Goal: Find specific page/section: Find specific page/section

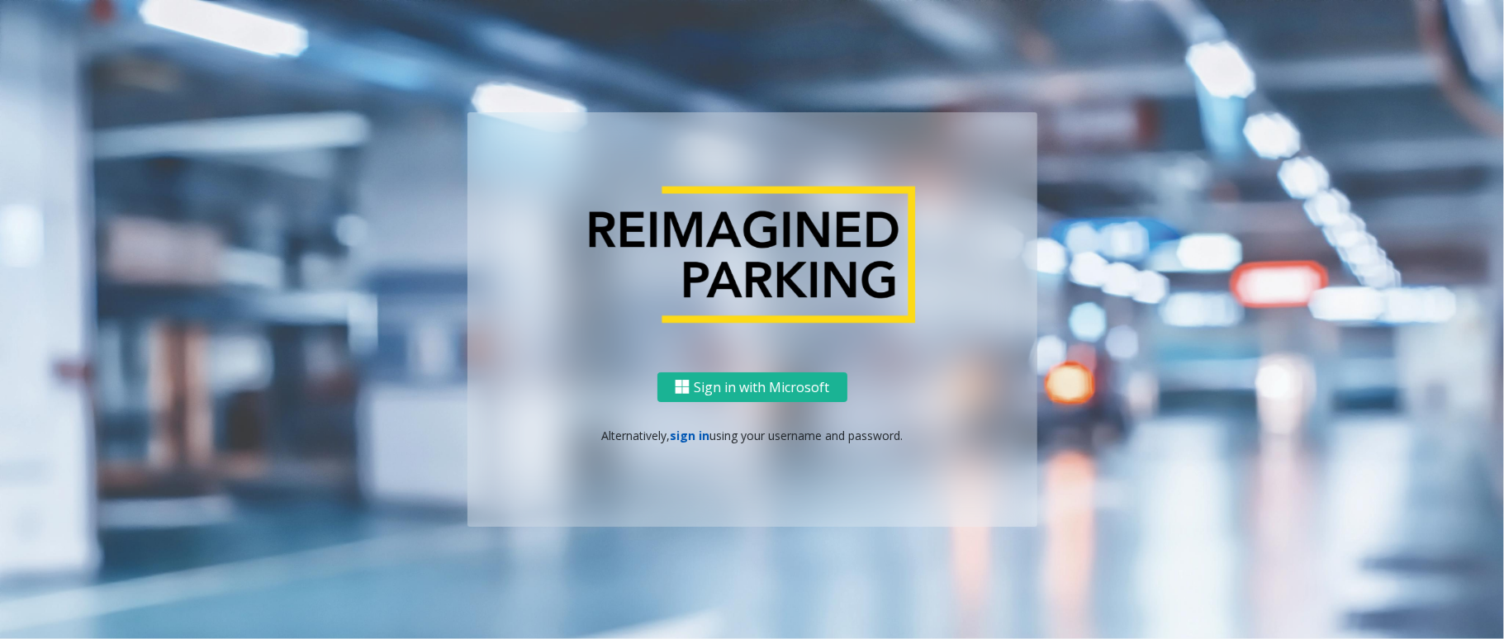
click at [682, 433] on link "sign in" at bounding box center [690, 436] width 40 height 16
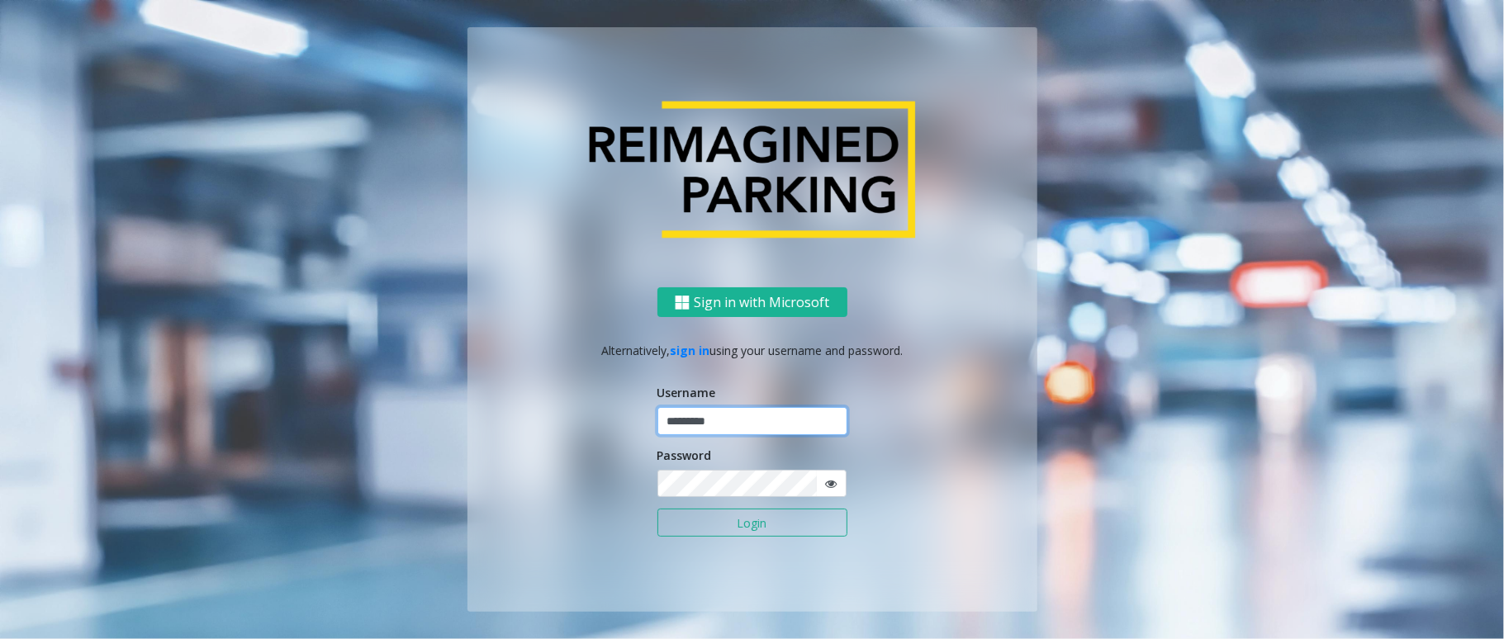
type input "*********"
click at [657, 509] on button "Login" at bounding box center [752, 523] width 190 height 28
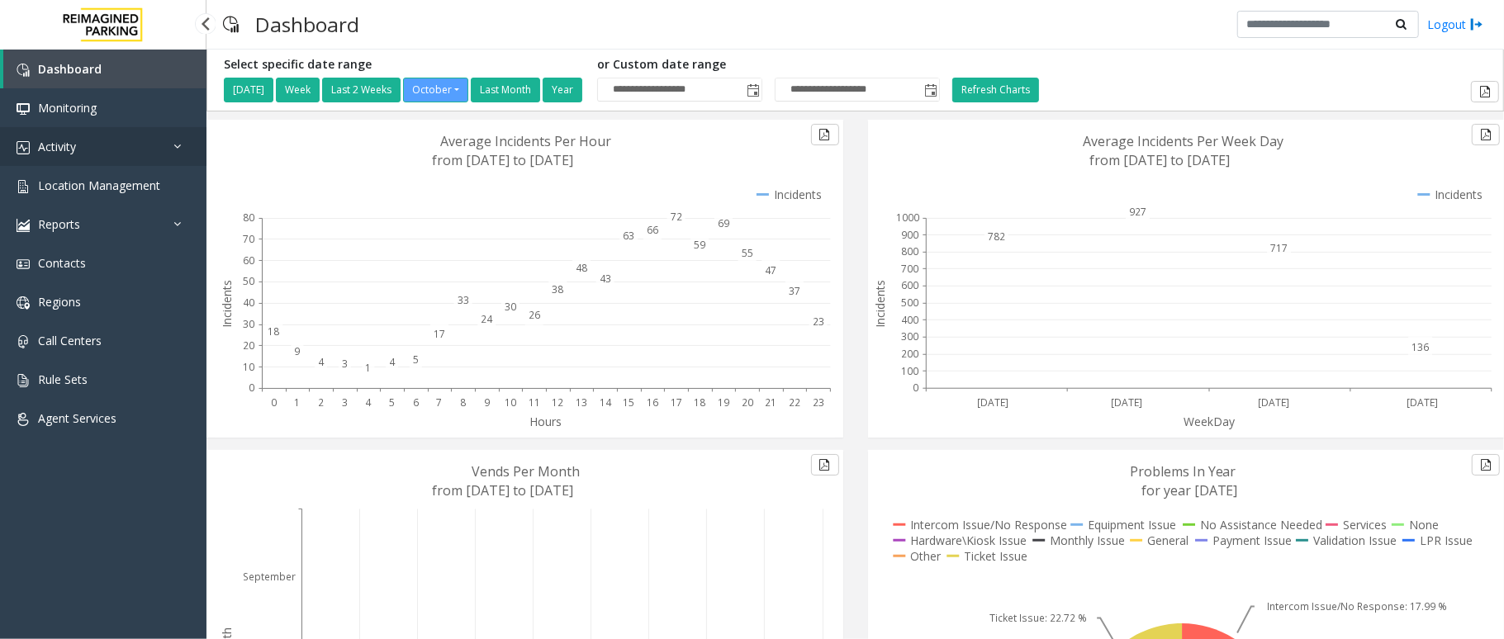
click at [74, 136] on link "Activity" at bounding box center [103, 146] width 206 height 39
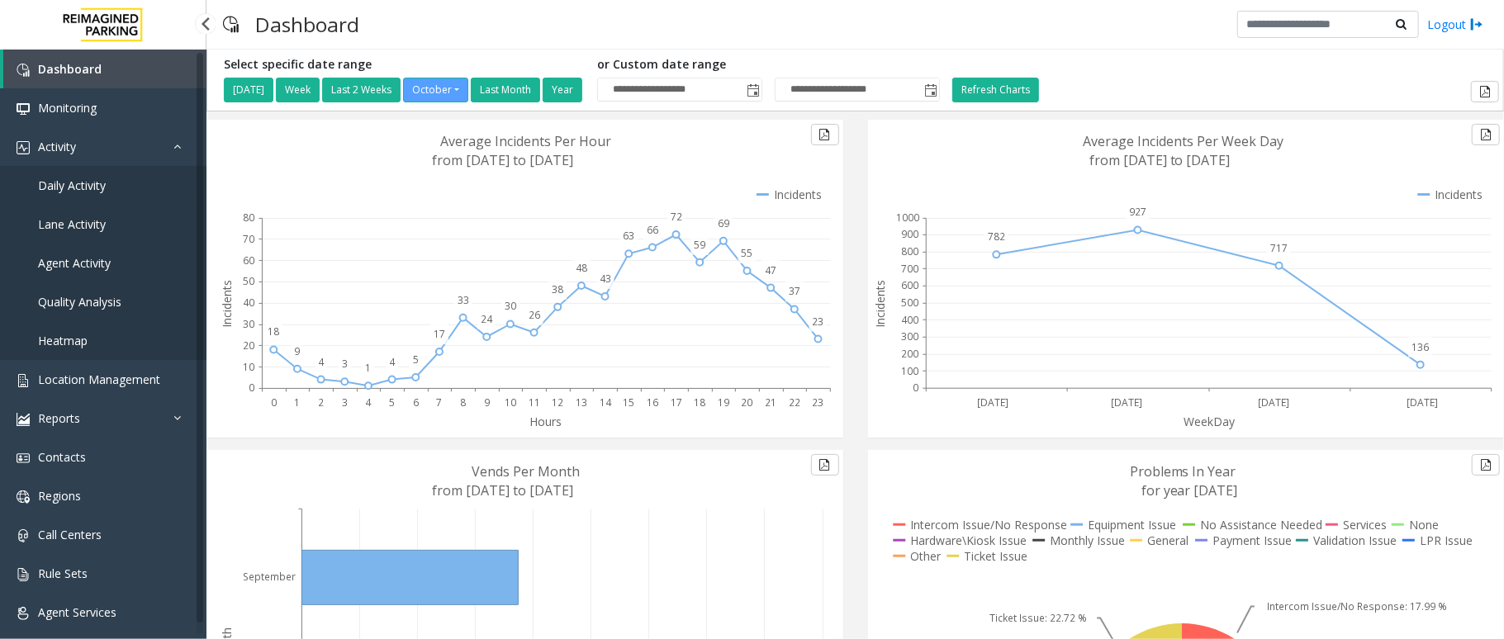
click at [92, 179] on span "Daily Activity" at bounding box center [72, 186] width 68 height 16
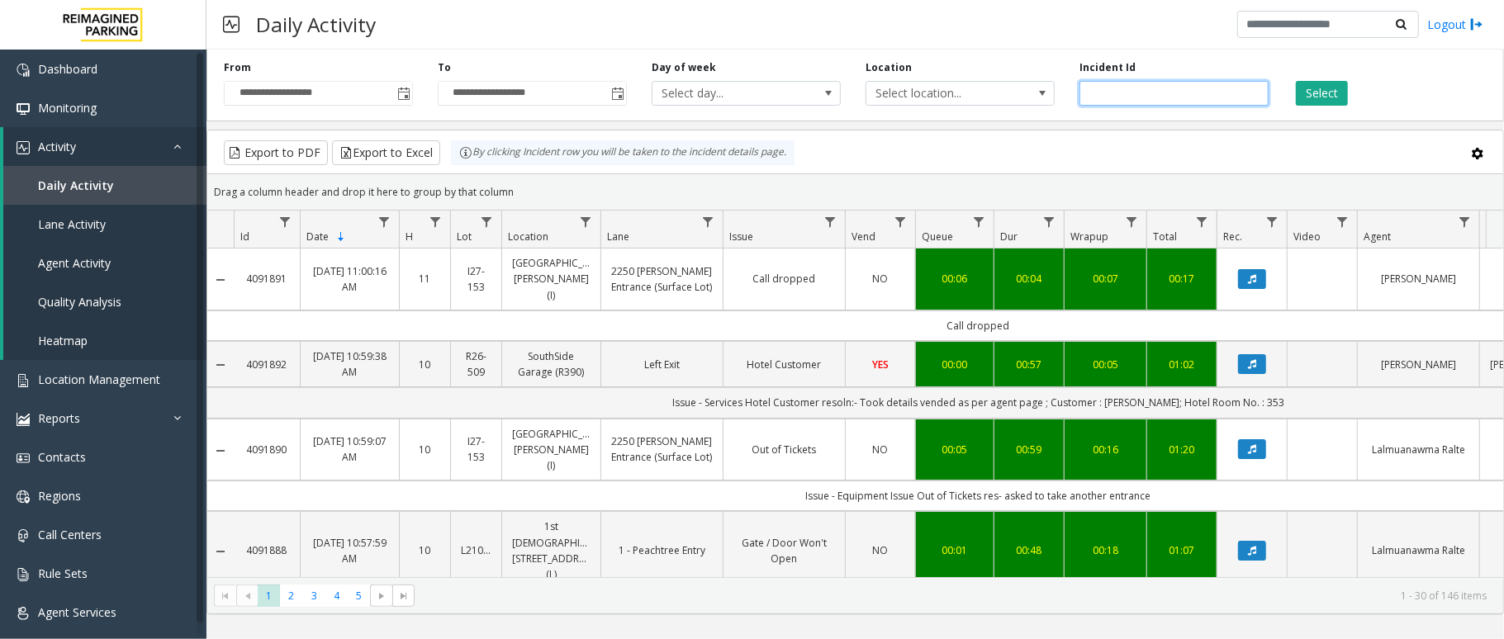
click at [1124, 84] on input "number" at bounding box center [1173, 93] width 189 height 25
paste input "*******"
type input "*******"
click at [1338, 86] on button "Select" at bounding box center [1322, 93] width 52 height 25
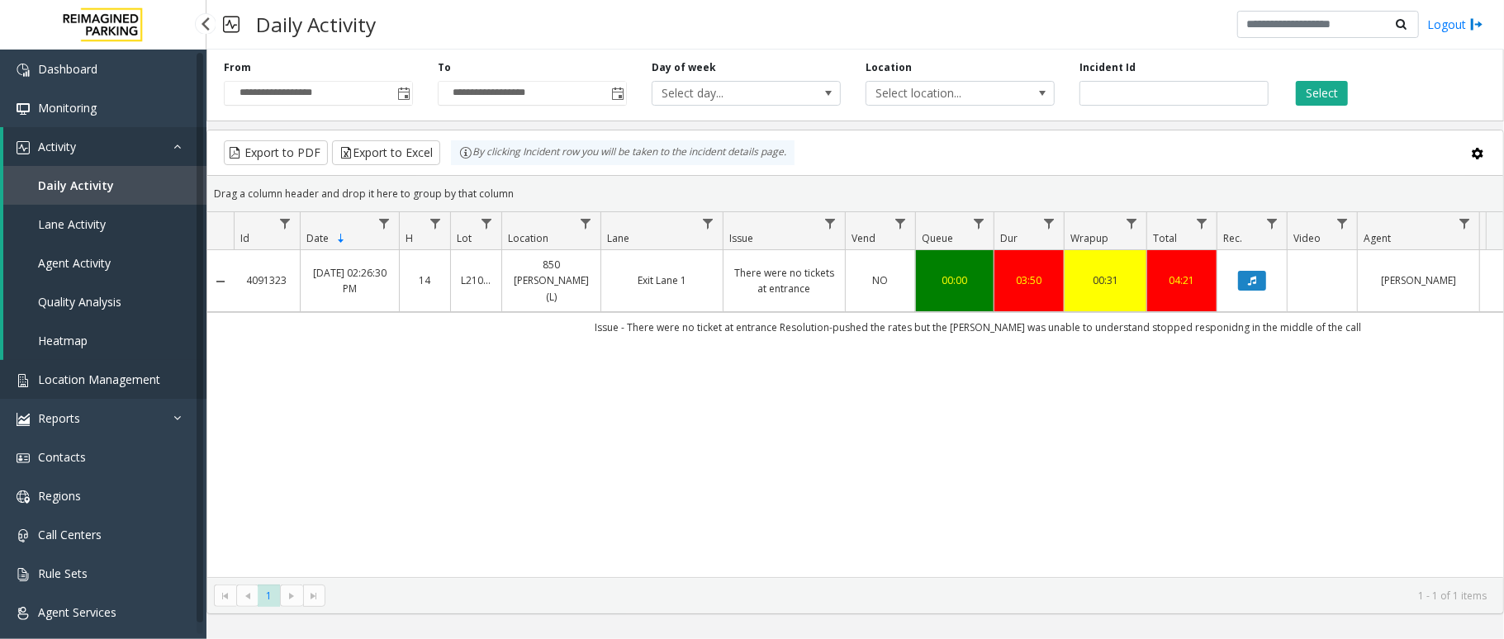
click at [145, 367] on link "Location Management" at bounding box center [103, 379] width 206 height 39
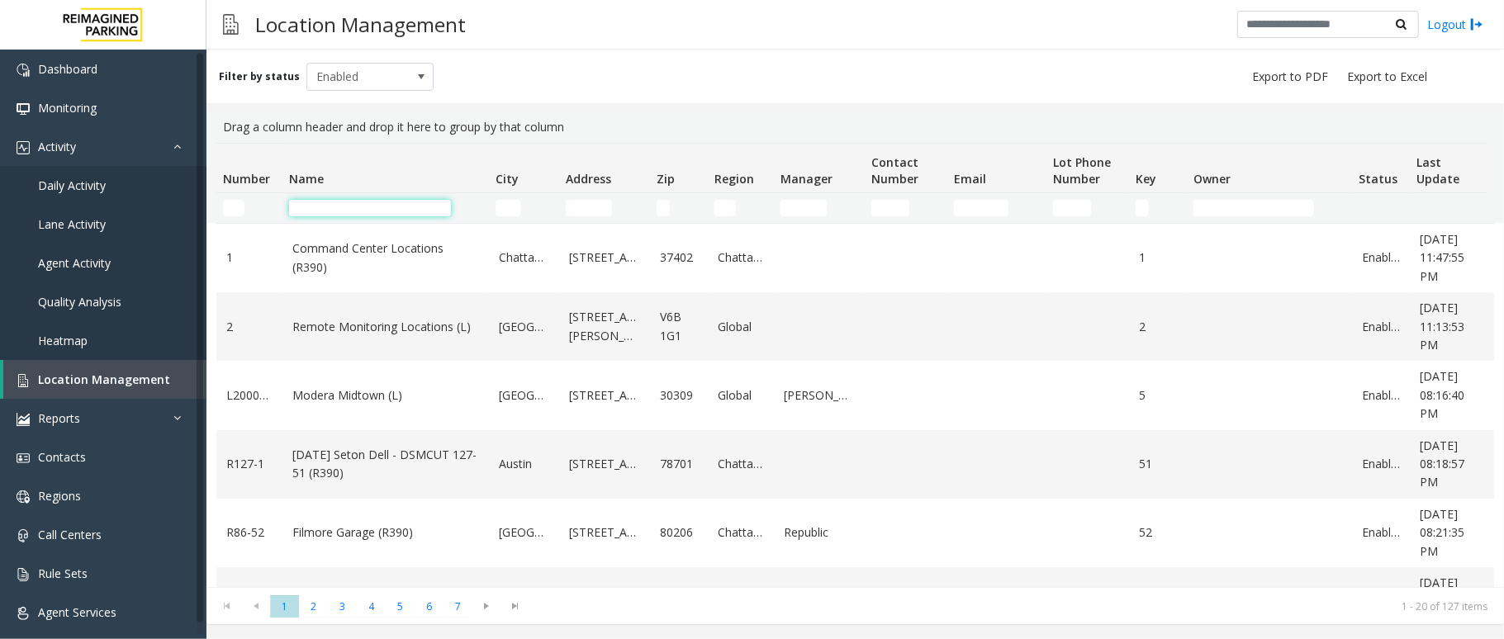
click at [398, 206] on input "Name Filter" at bounding box center [370, 208] width 162 height 17
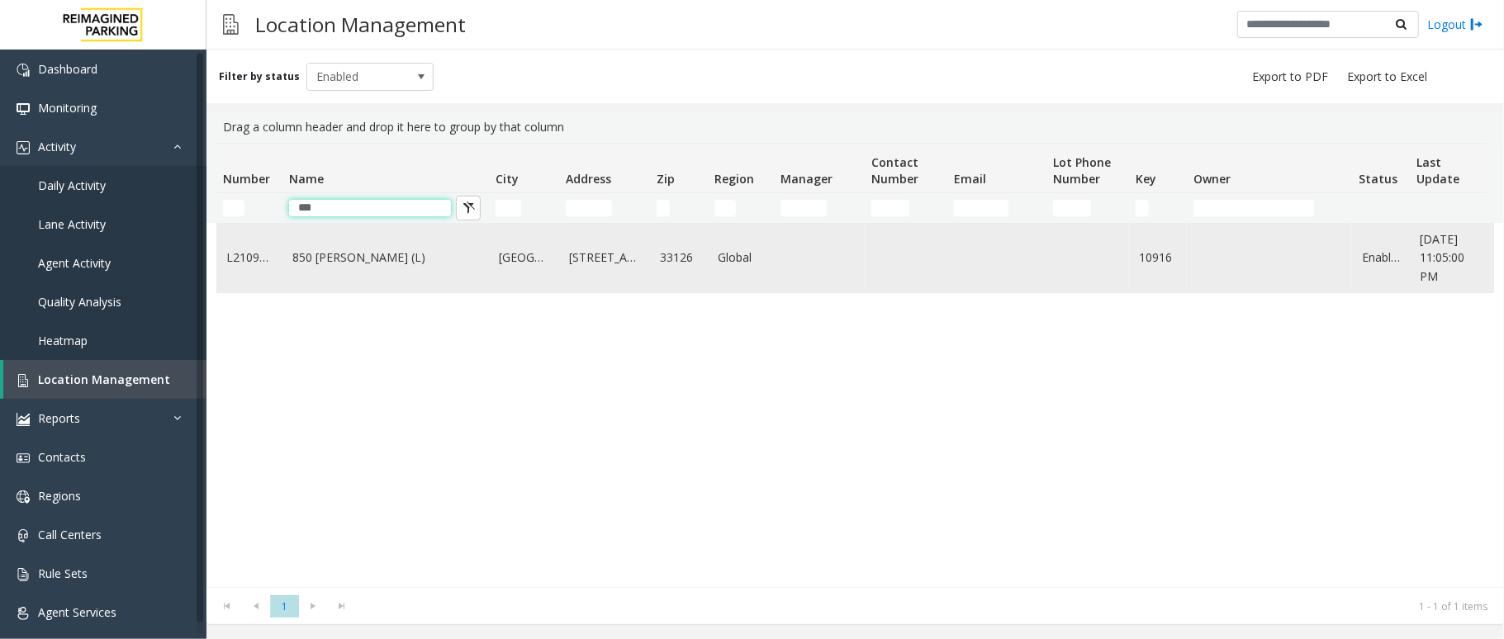
type input "***"
click at [330, 267] on link "850 [PERSON_NAME] (L)" at bounding box center [385, 258] width 187 height 18
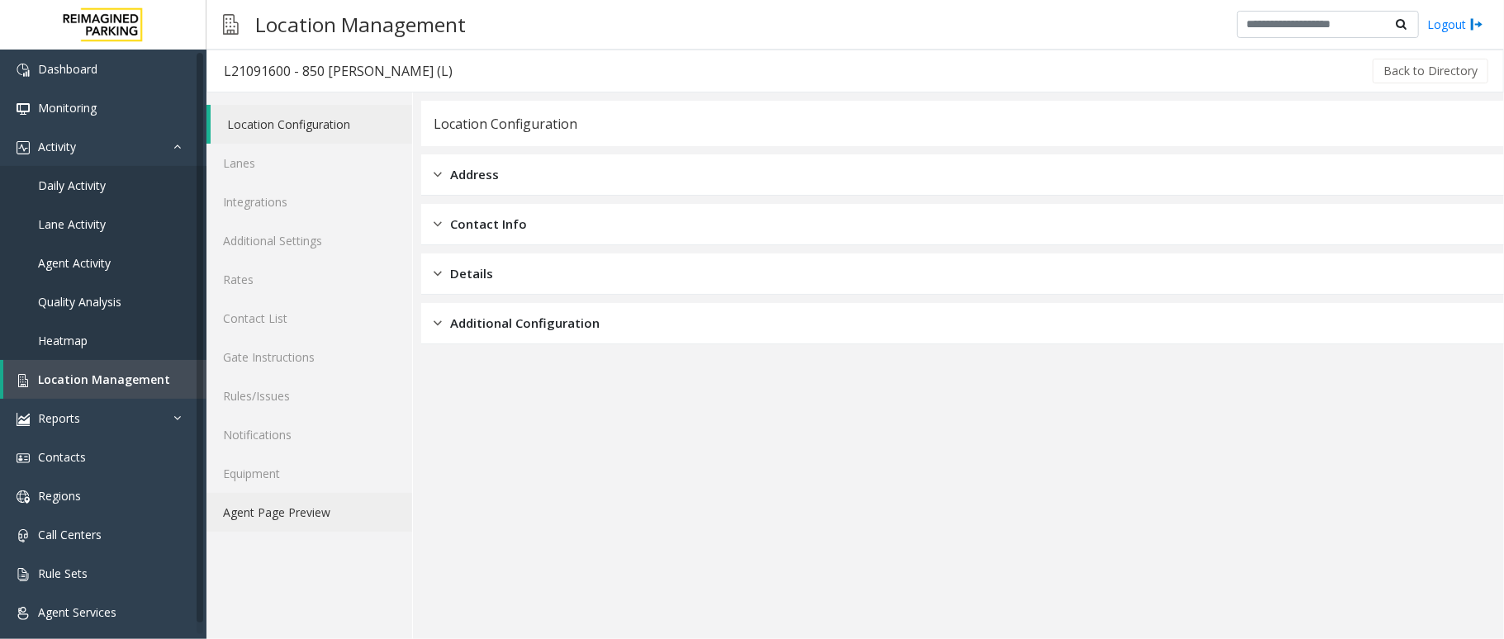
click at [295, 514] on link "Agent Page Preview" at bounding box center [309, 512] width 206 height 39
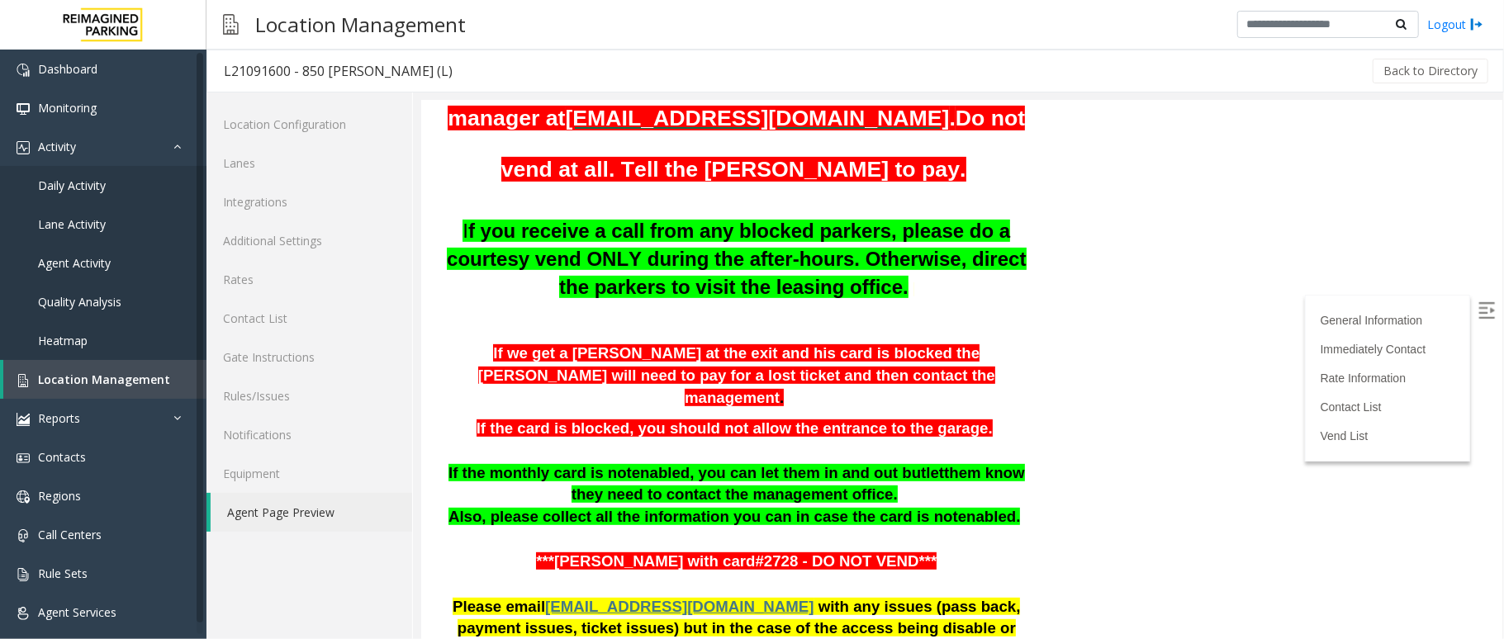
scroll to position [440, 0]
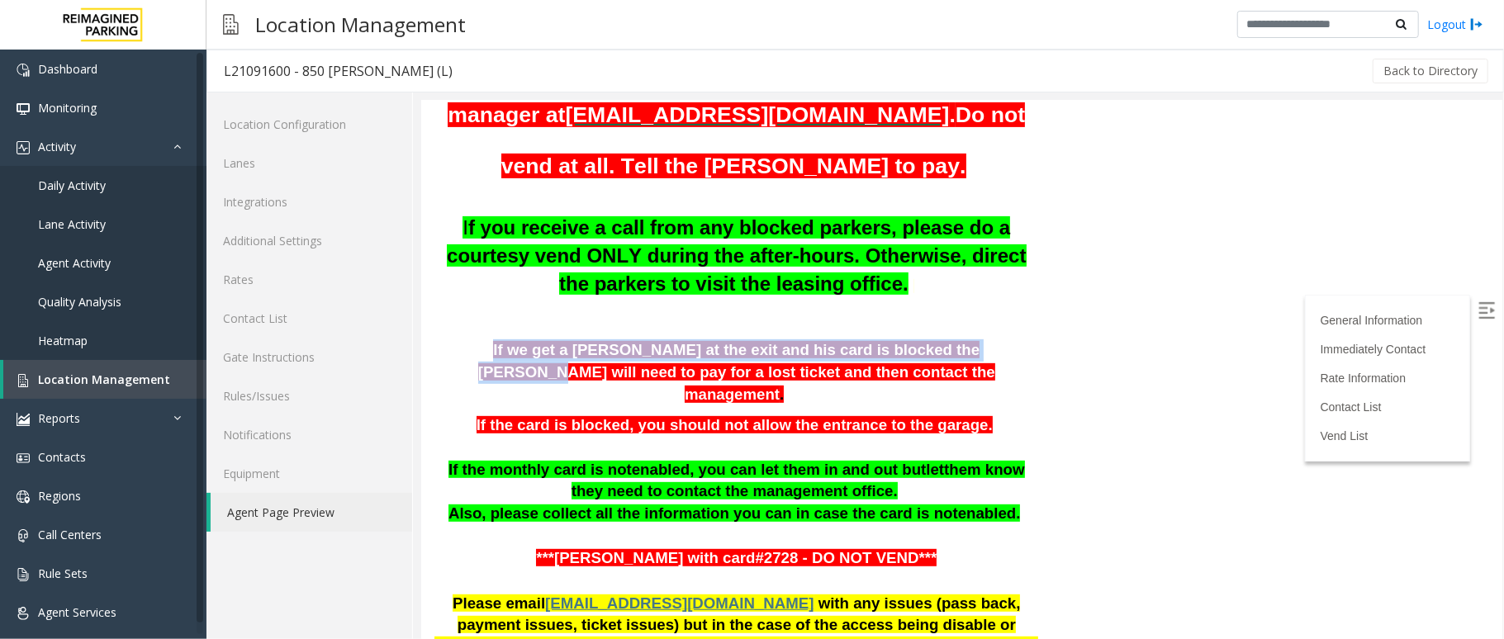
drag, startPoint x: 446, startPoint y: 295, endPoint x: 912, endPoint y: 308, distance: 465.9
click at [912, 339] on p "If we get a [PERSON_NAME] at the exit and his card is blocked the [PERSON_NAME]…" at bounding box center [736, 372] width 606 height 66
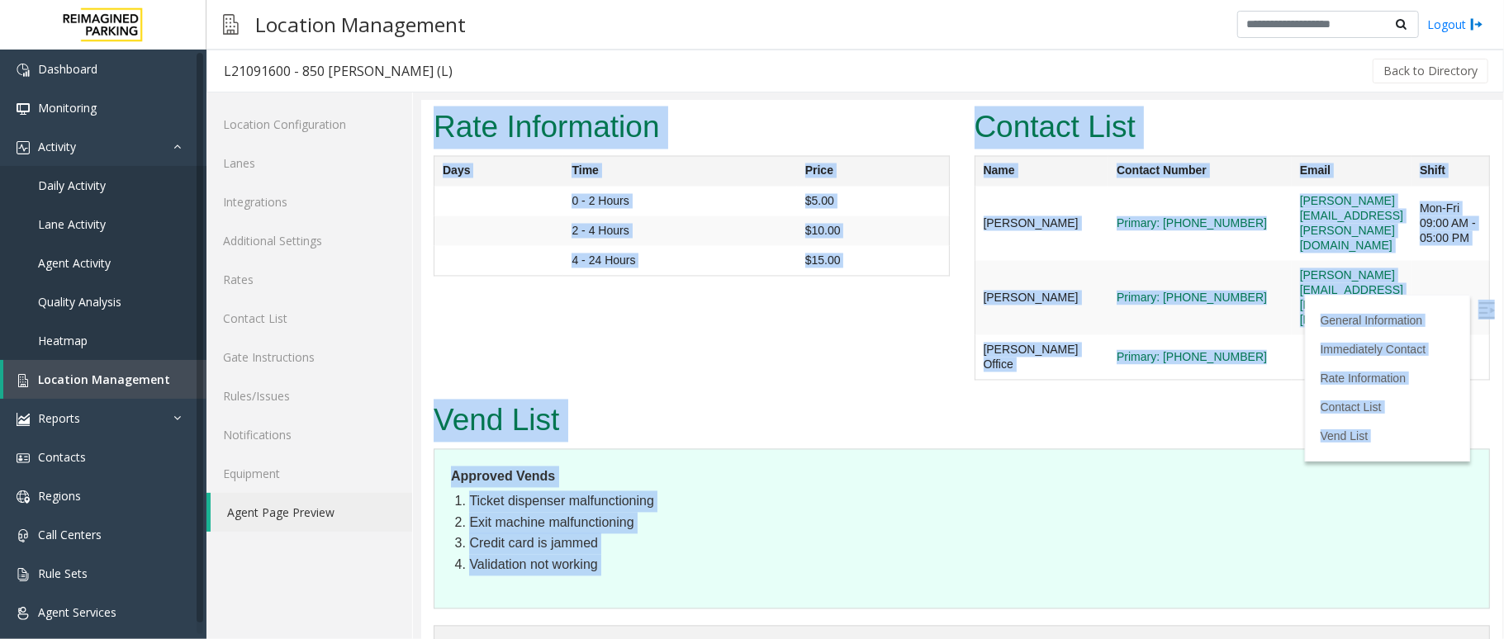
scroll to position [2263, 0]
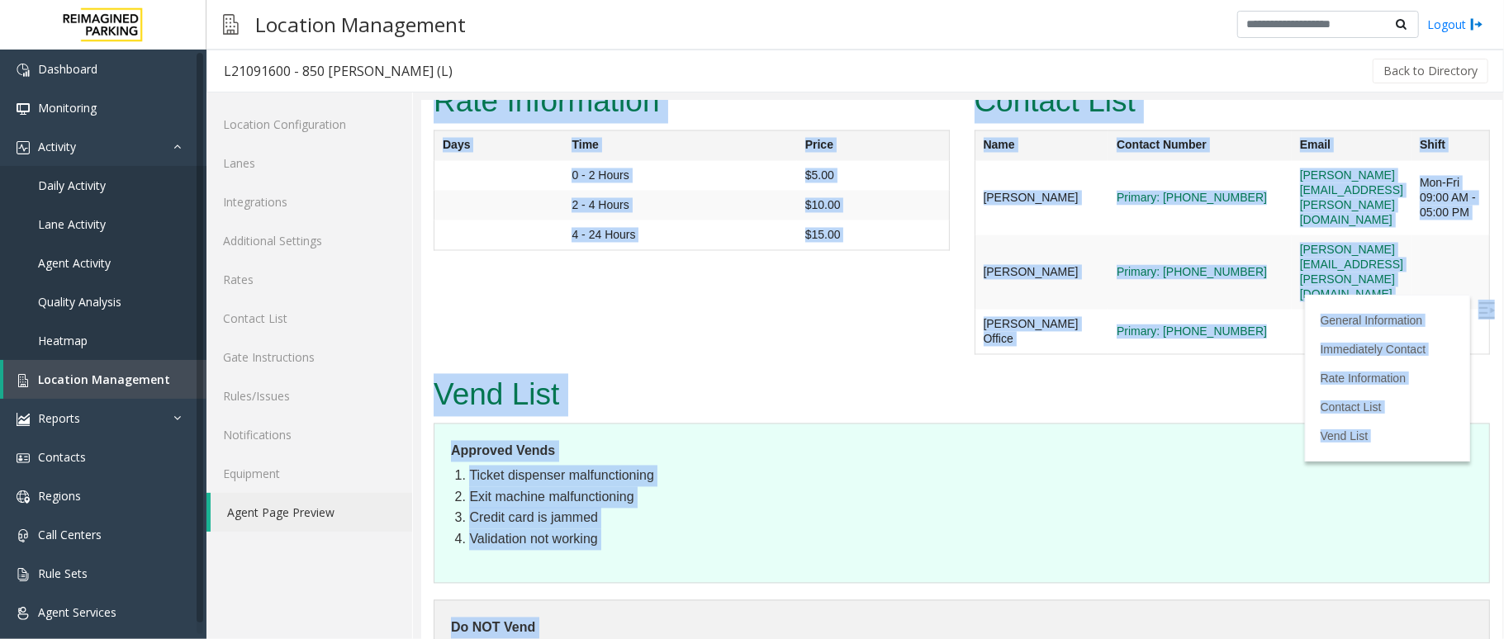
drag, startPoint x: 1295, startPoint y: 206, endPoint x: 1036, endPoint y: 628, distance: 495.5
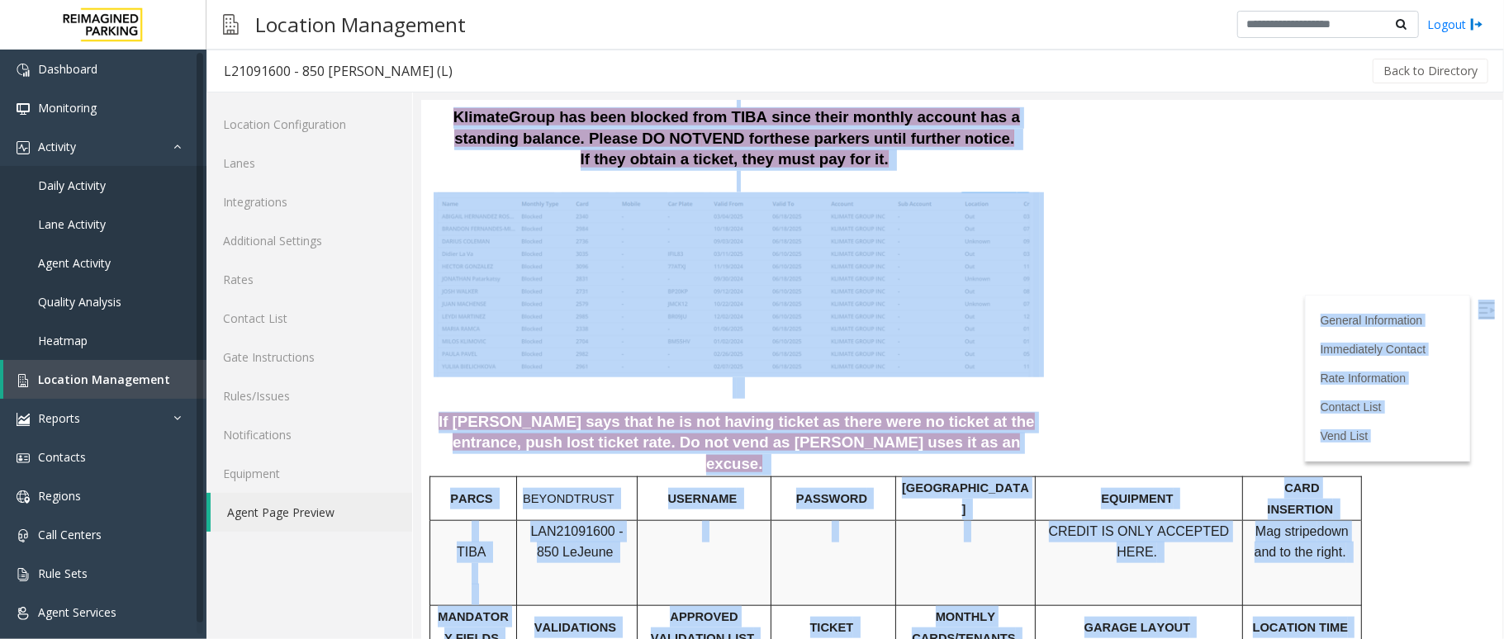
scroll to position [832, 0]
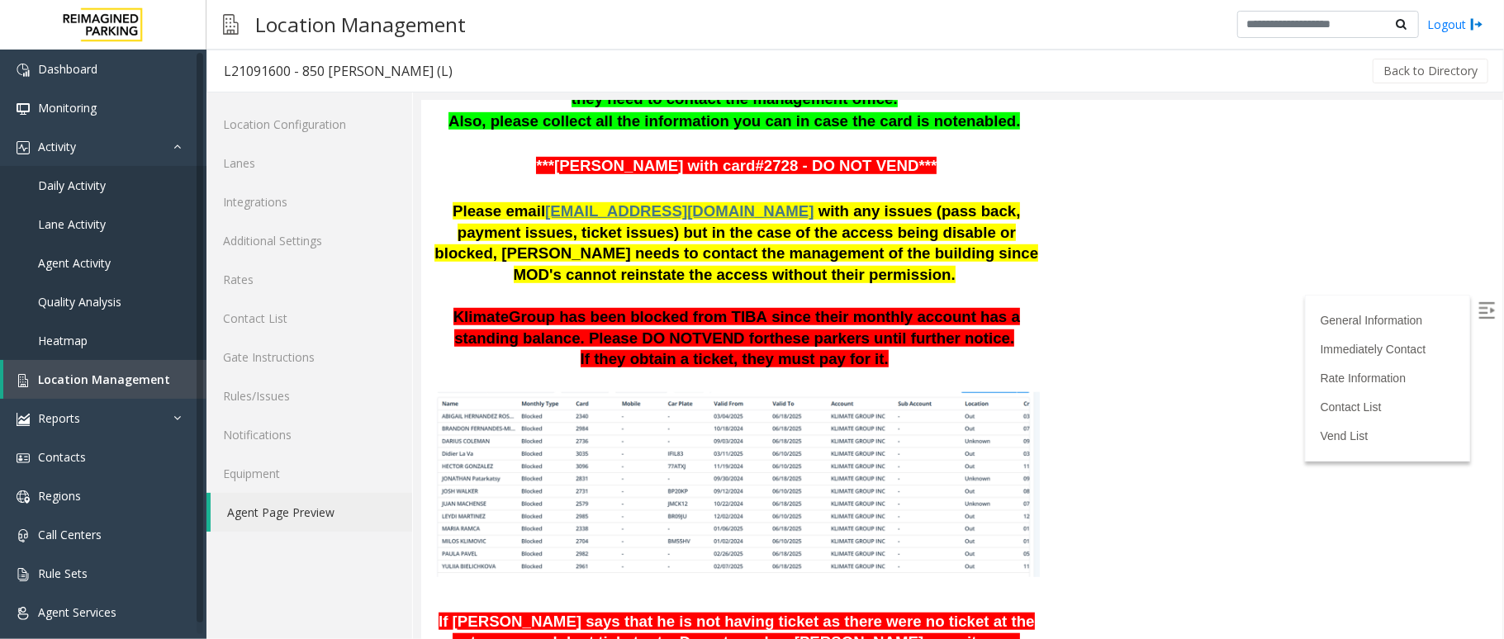
drag, startPoint x: 1083, startPoint y: 276, endPoint x: 1058, endPoint y: 277, distance: 24.8
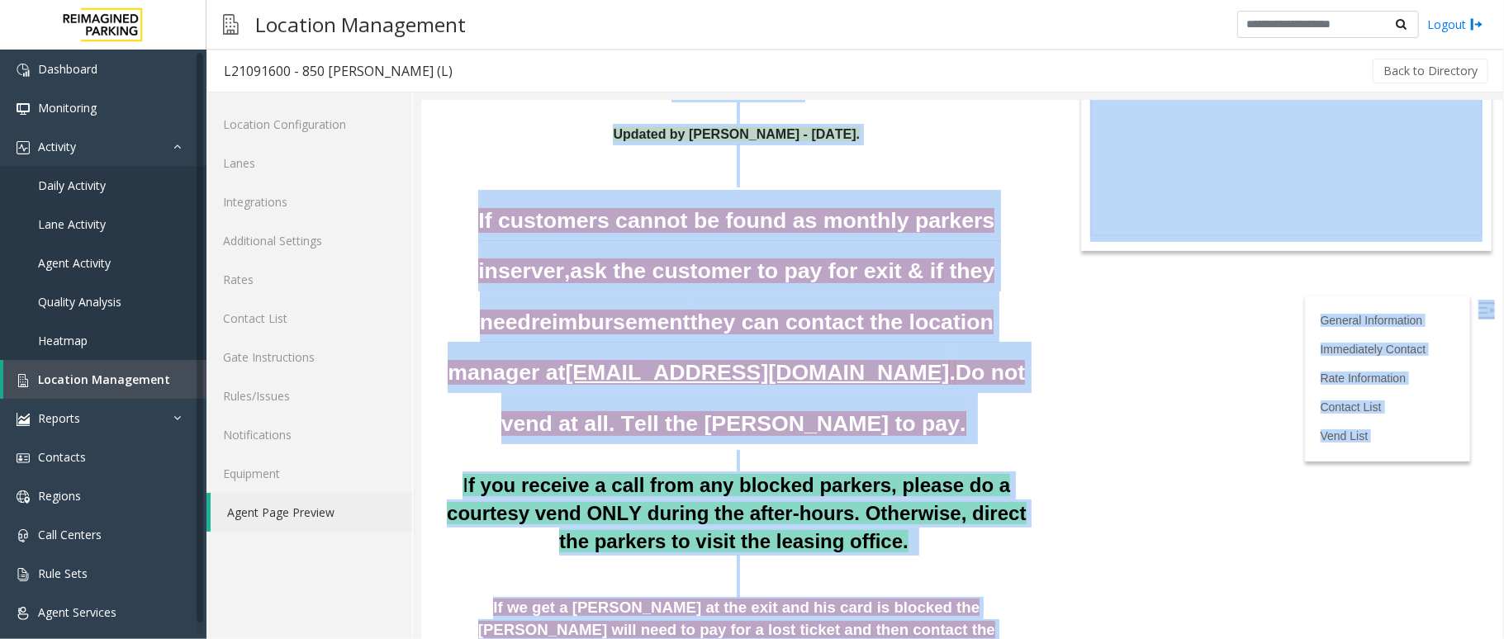
scroll to position [0, 0]
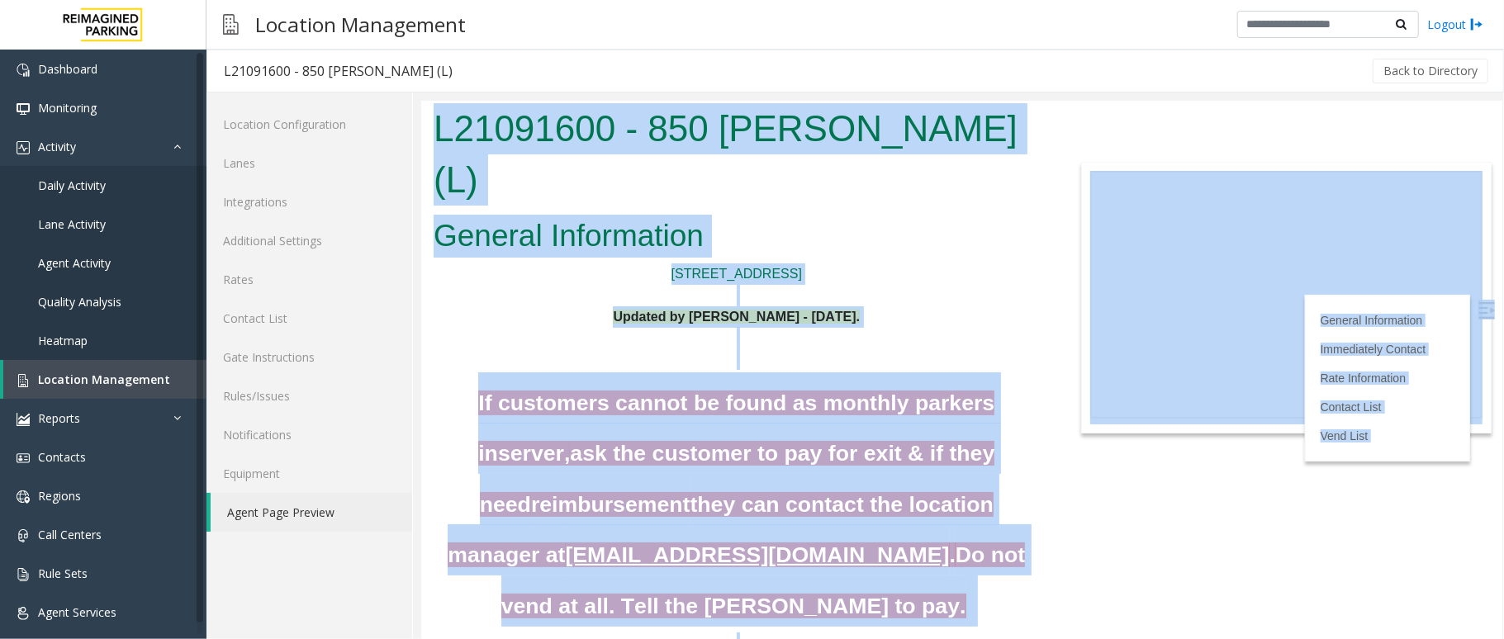
drag, startPoint x: 819, startPoint y: 609, endPoint x: 437, endPoint y: 130, distance: 612.8
click at [437, 130] on body "L21091600 - 850 [PERSON_NAME] (L) General Information [STREET_ADDRESS] Updated …" at bounding box center [960, 369] width 1081 height 538
click at [473, 326] on p at bounding box center [736, 336] width 606 height 21
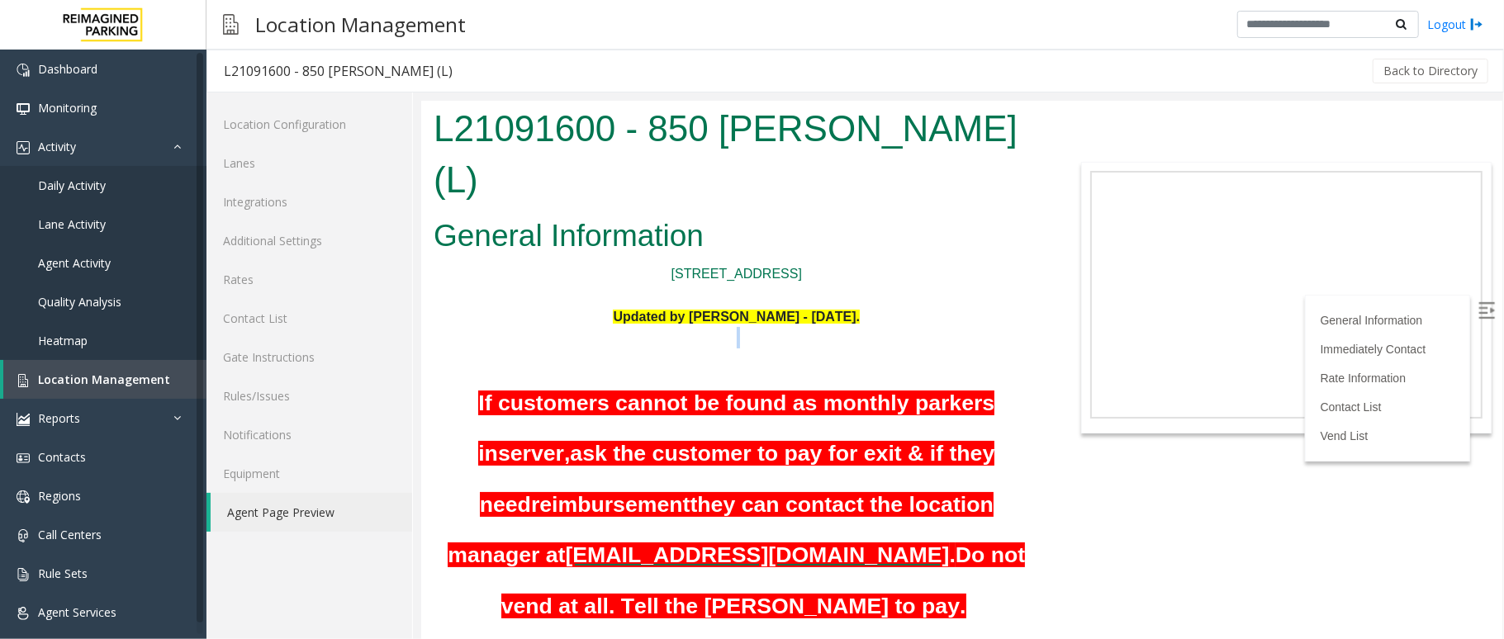
click at [475, 326] on p at bounding box center [736, 336] width 606 height 21
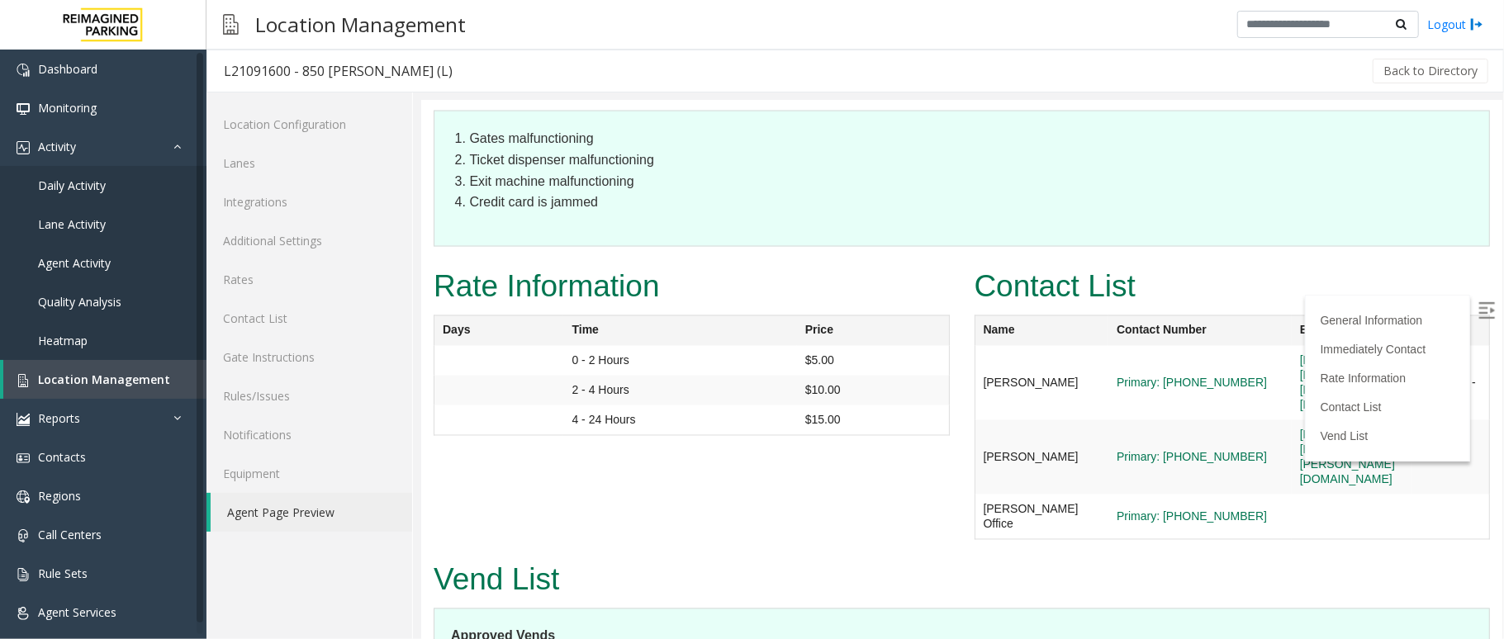
scroll to position [2263, 0]
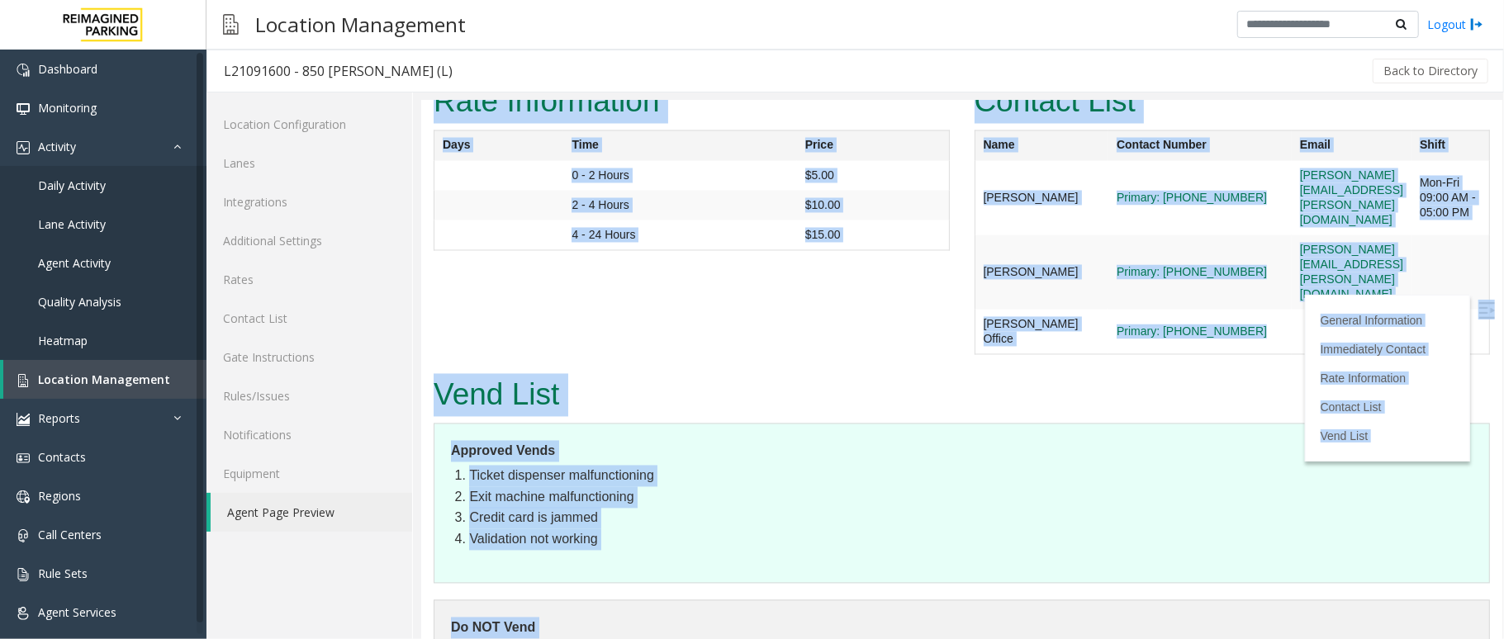
drag, startPoint x: 475, startPoint y: 283, endPoint x: 982, endPoint y: 587, distance: 591.1
click at [661, 460] on dl "Approved Vends Ticket dispenser malfunctioning Exit machine malfunctioning Cred…" at bounding box center [961, 503] width 1056 height 161
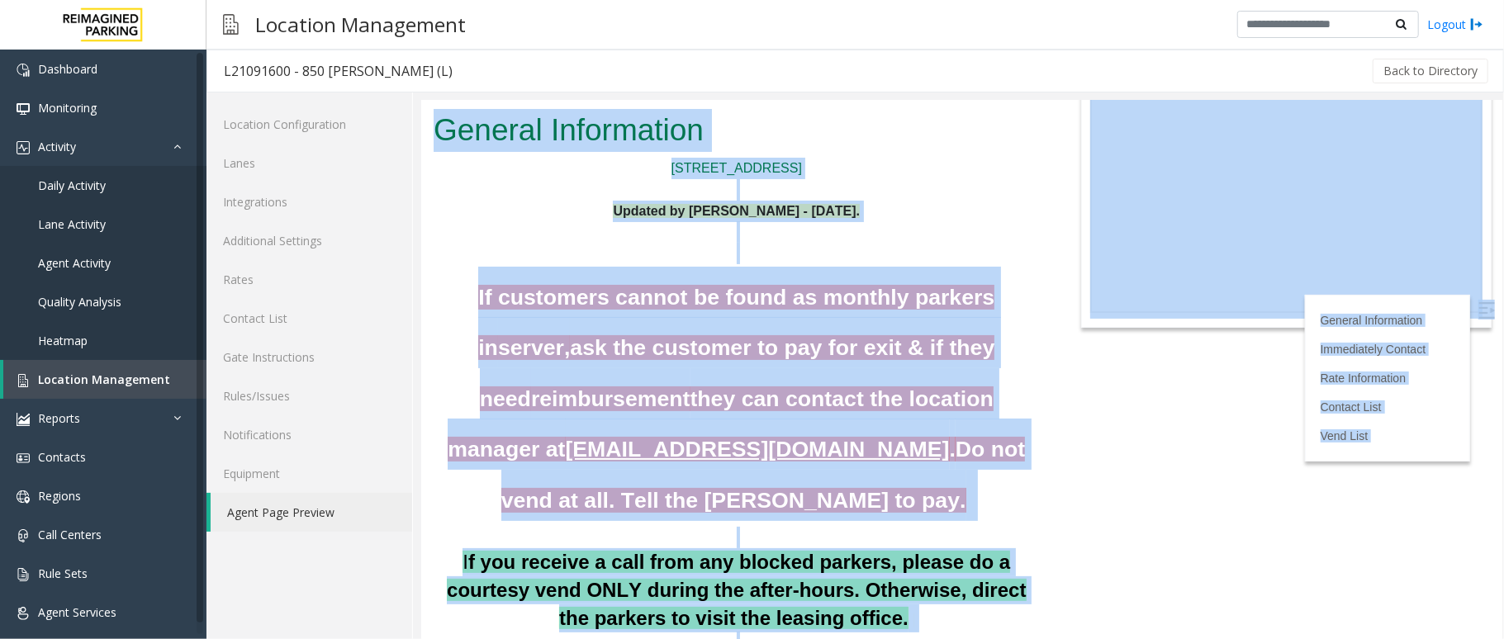
scroll to position [0, 0]
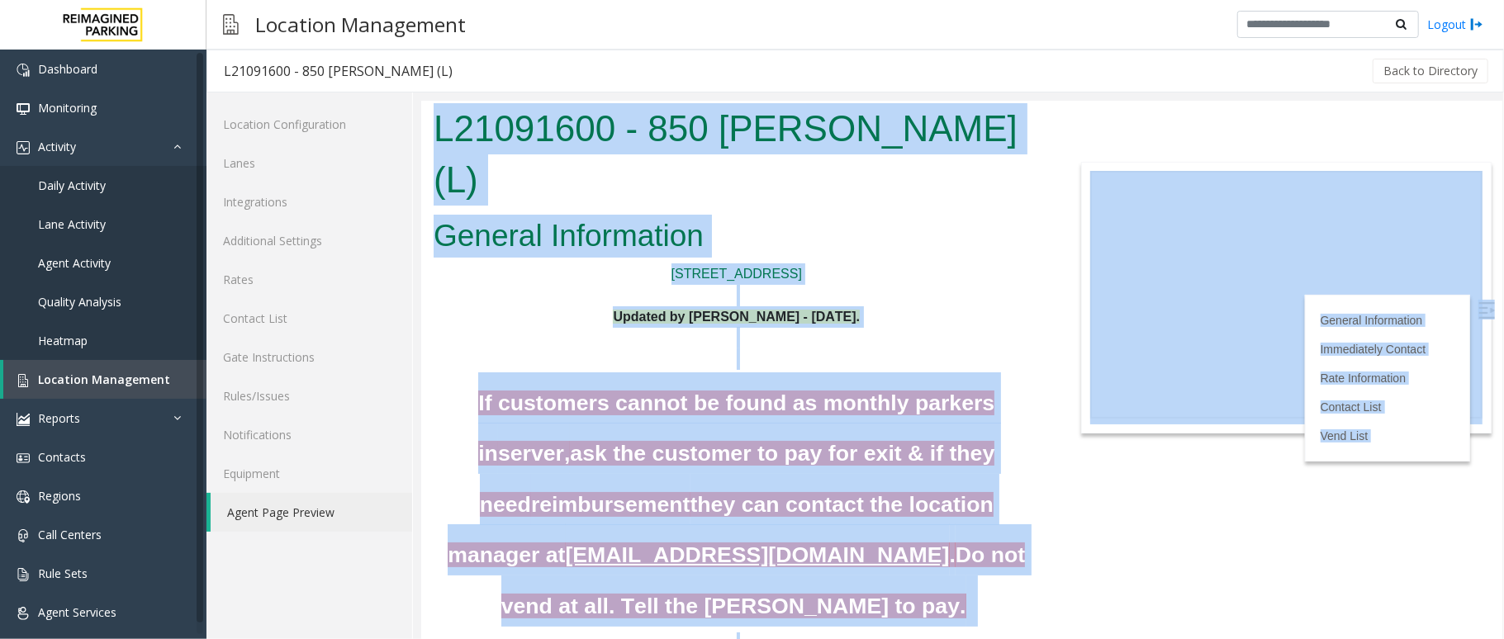
drag, startPoint x: 651, startPoint y: 375, endPoint x: 498, endPoint y: 93, distance: 320.3
click at [498, 100] on html "L21091600 - 850 [PERSON_NAME] (L) General Information [STREET_ADDRESS] Updated …" at bounding box center [960, 369] width 1081 height 538
click at [492, 306] on p "Updated by [PERSON_NAME] - [DATE]." at bounding box center [736, 316] width 606 height 21
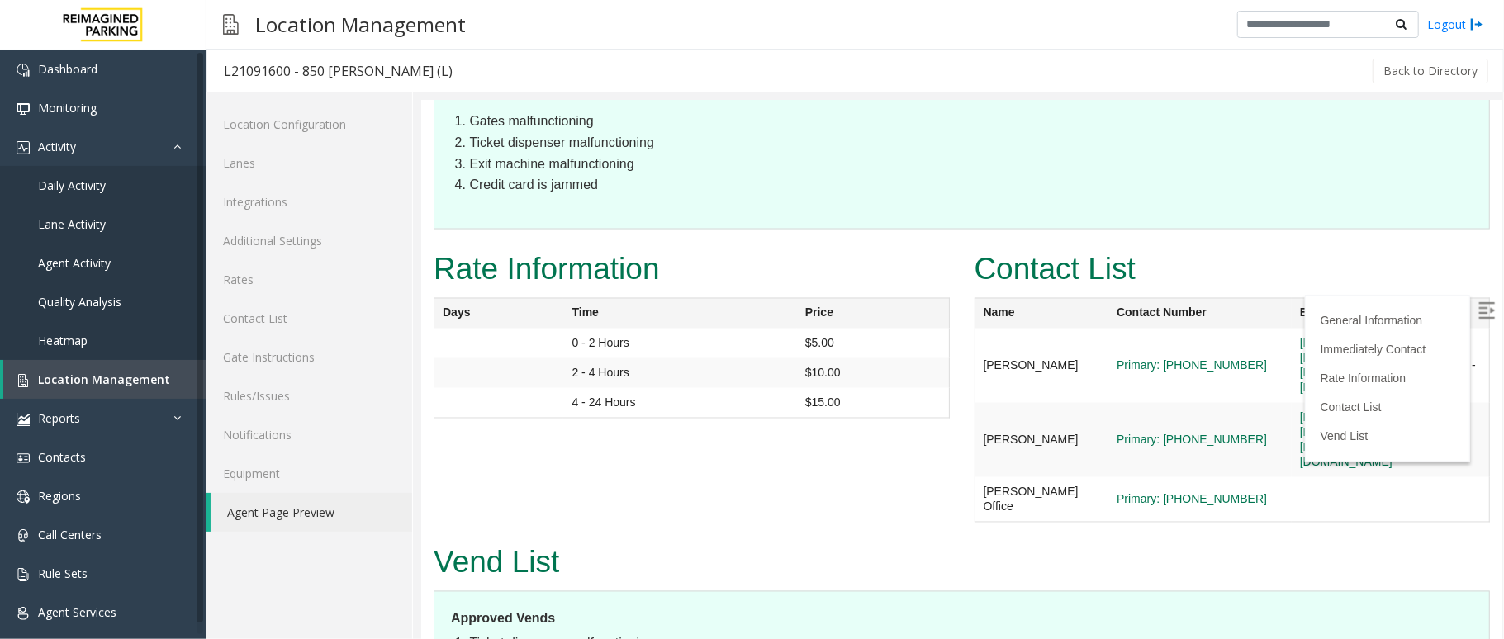
scroll to position [2263, 0]
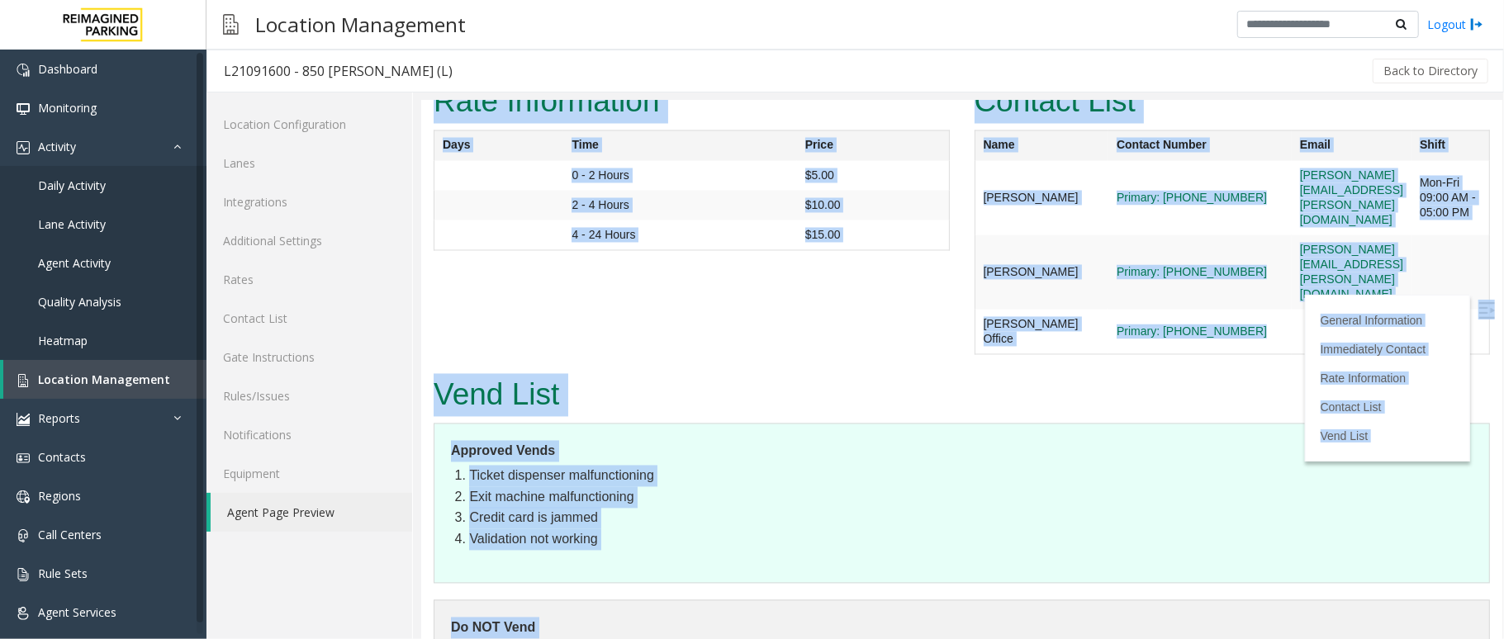
drag, startPoint x: 495, startPoint y: 243, endPoint x: 919, endPoint y: 594, distance: 550.1
click at [678, 373] on h2 "Vend List" at bounding box center [961, 394] width 1056 height 43
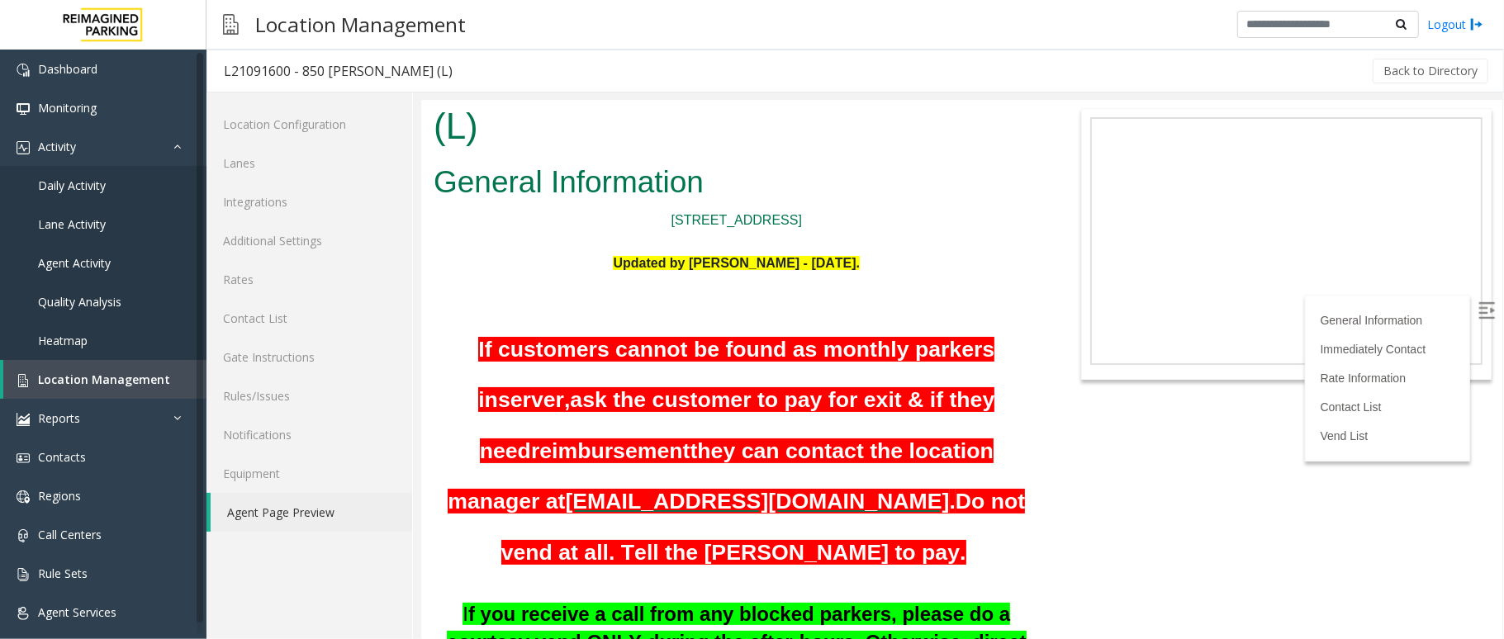
scroll to position [0, 0]
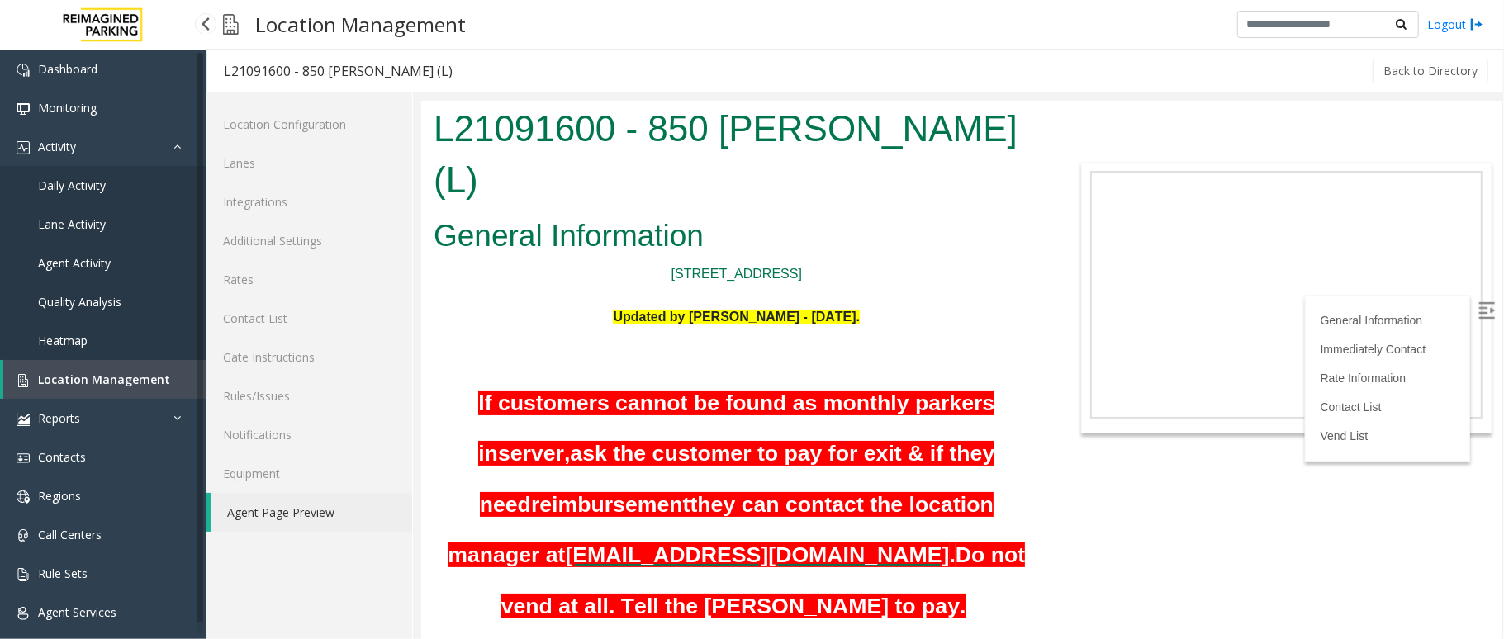
click at [101, 381] on span "Location Management" at bounding box center [104, 380] width 132 height 16
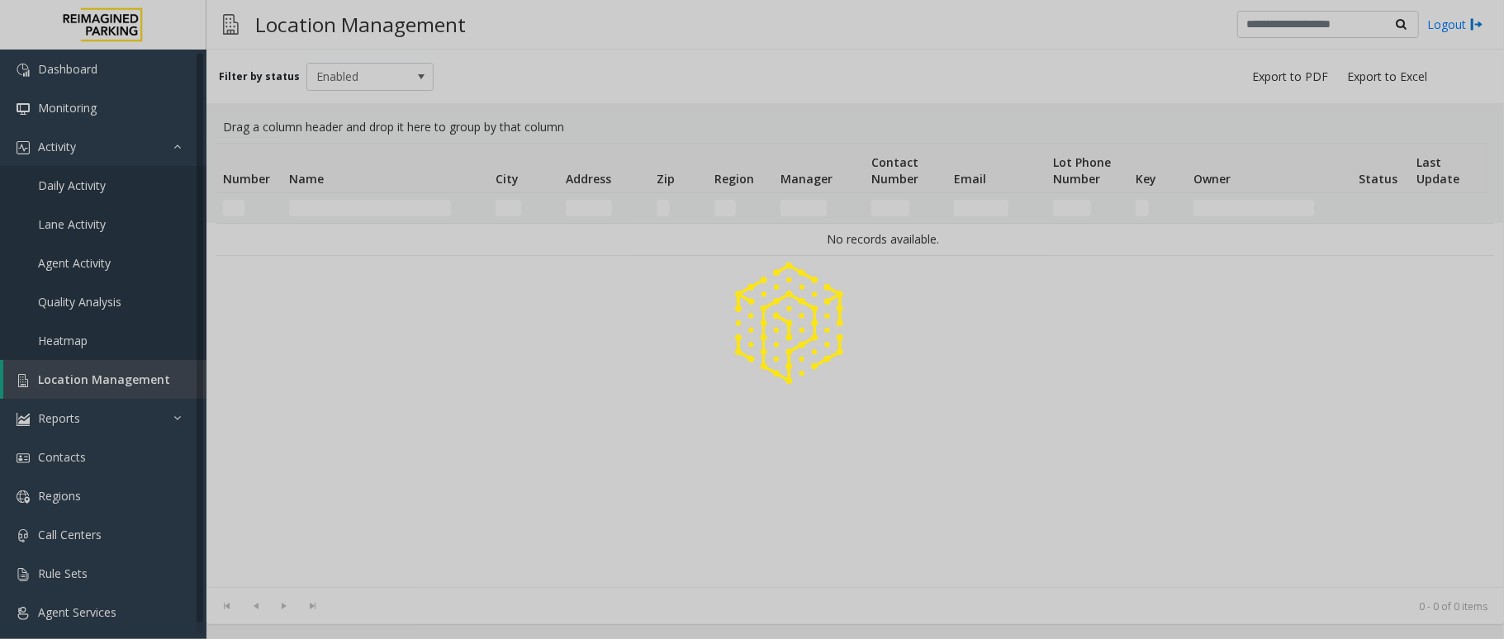
click at [351, 200] on div at bounding box center [752, 319] width 1504 height 639
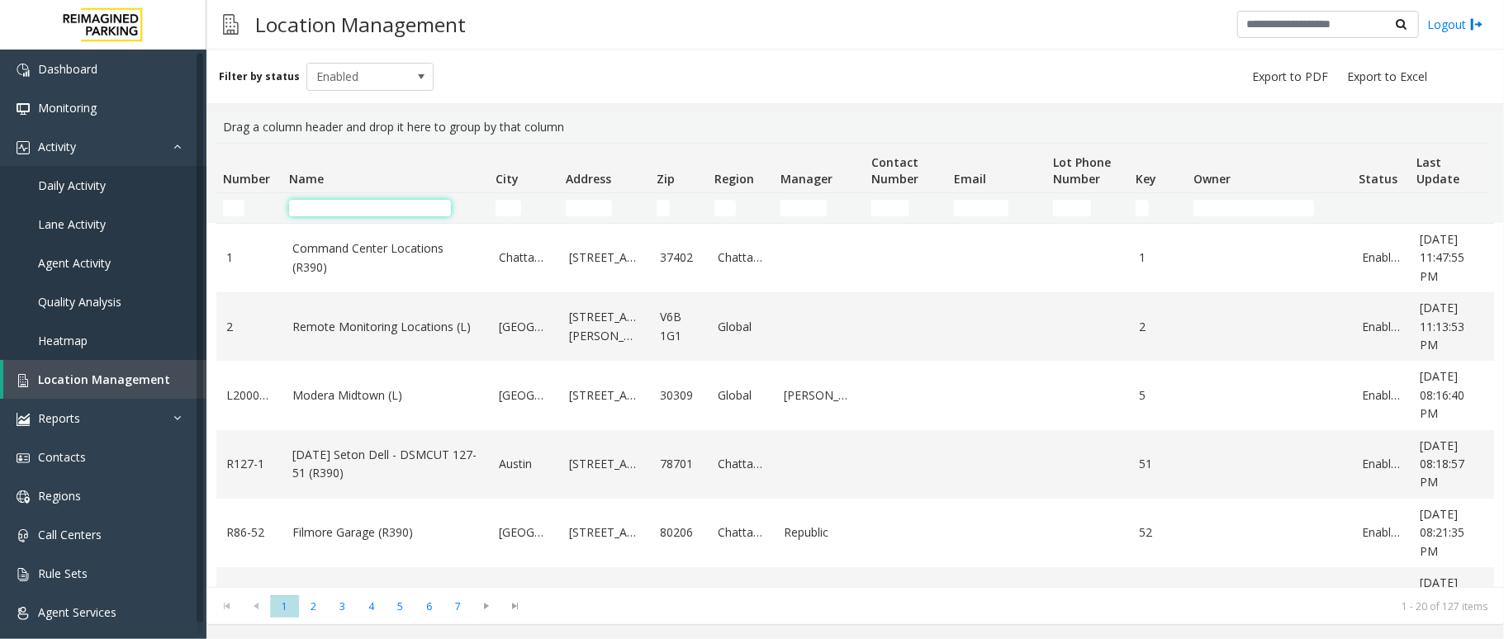
click at [348, 205] on input "Name Filter" at bounding box center [370, 208] width 162 height 17
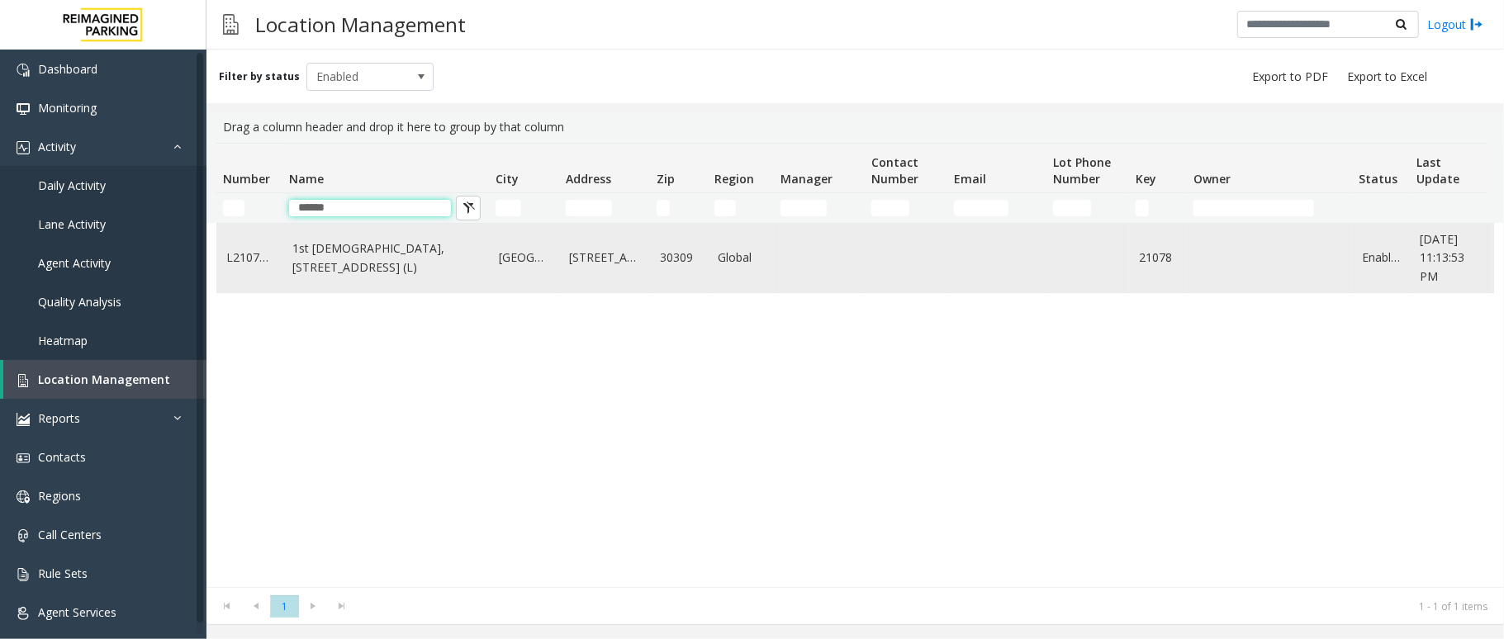
type input "******"
click at [381, 272] on link "1st [DEMOGRAPHIC_DATA], [STREET_ADDRESS] (L)" at bounding box center [385, 257] width 187 height 37
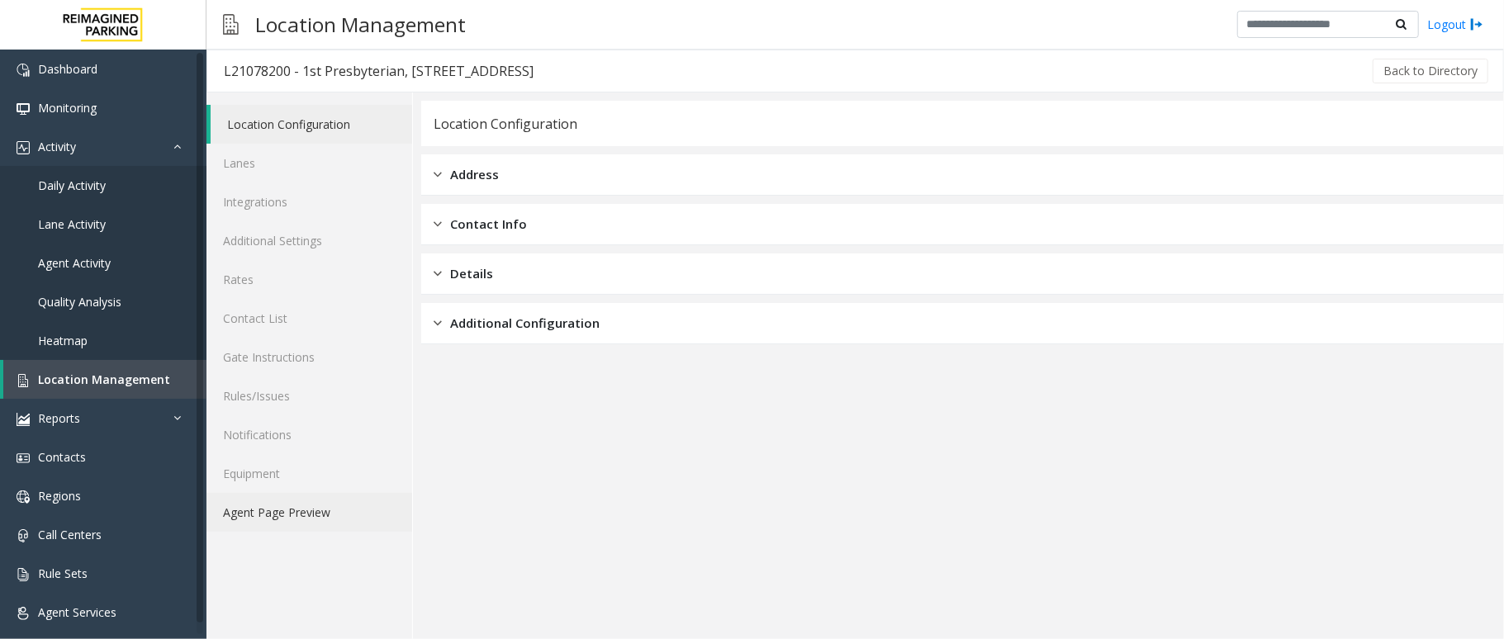
click at [289, 497] on link "Agent Page Preview" at bounding box center [309, 512] width 206 height 39
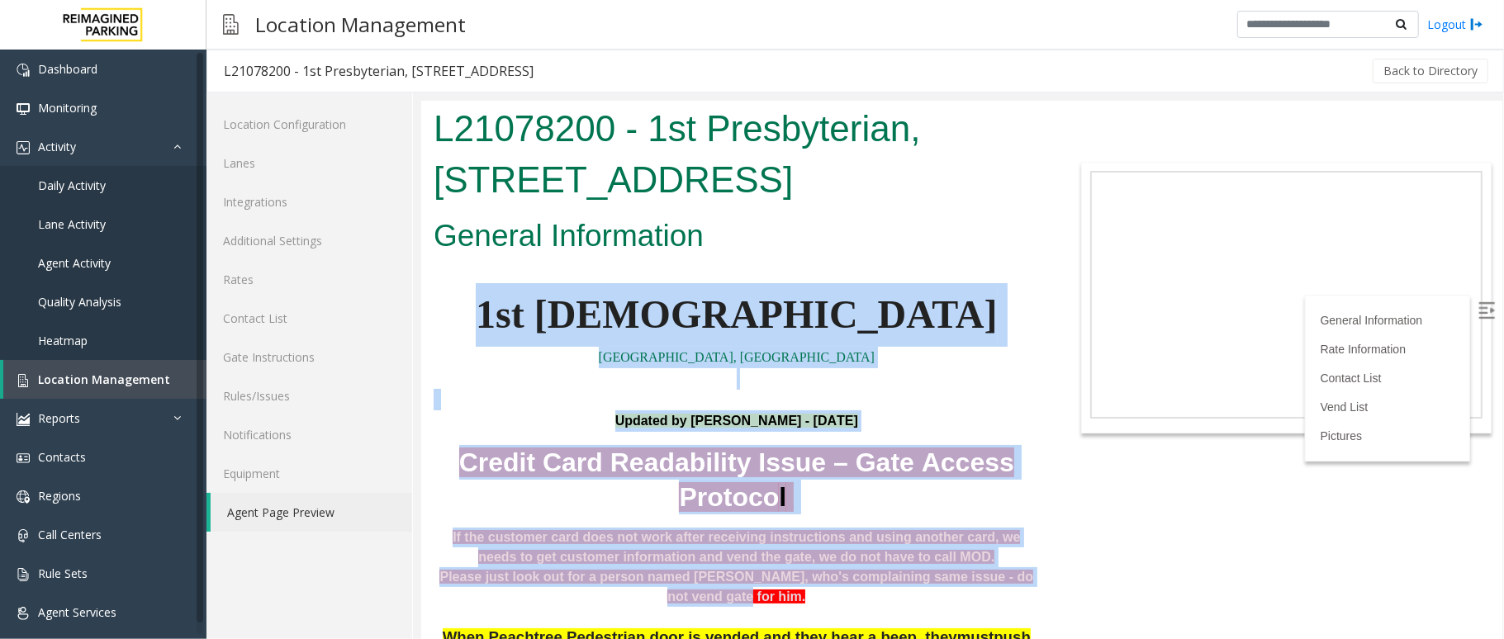
drag, startPoint x: 588, startPoint y: 291, endPoint x: 1020, endPoint y: 543, distance: 499.5
click at [925, 318] on p "1st [DEMOGRAPHIC_DATA]" at bounding box center [736, 314] width 606 height 64
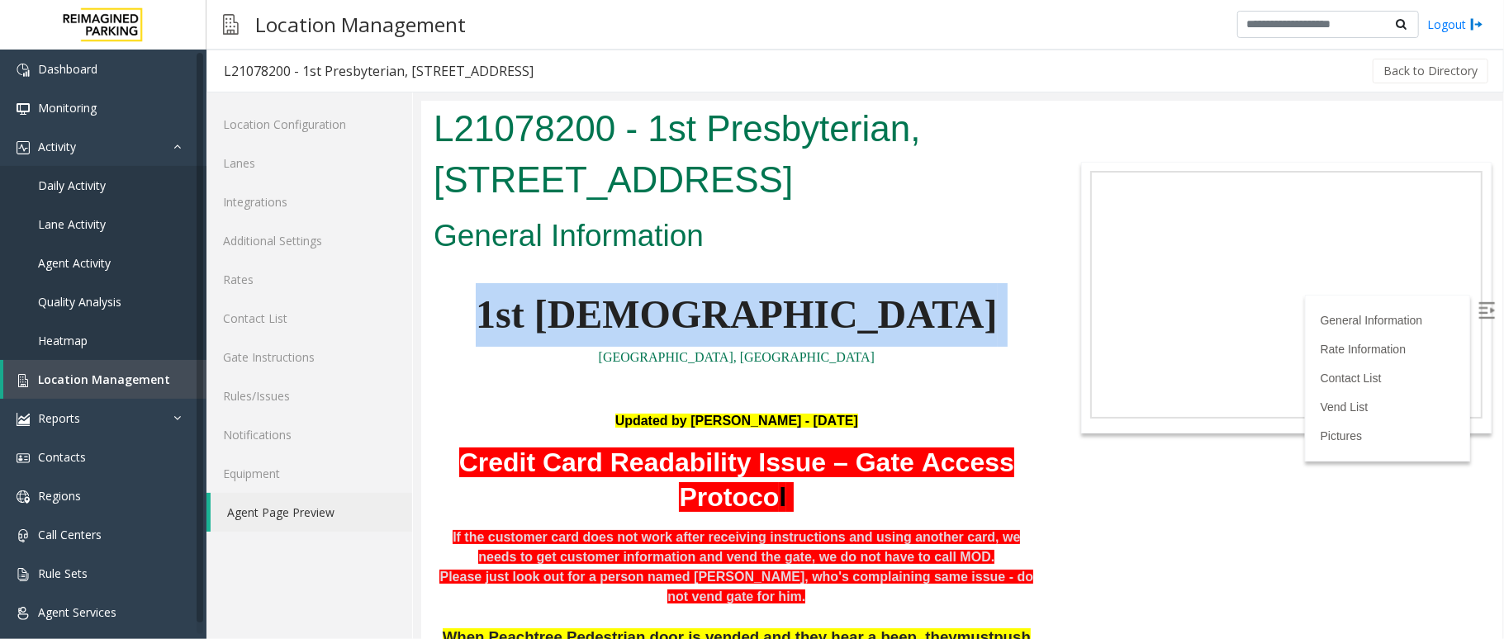
drag, startPoint x: 925, startPoint y: 318, endPoint x: 542, endPoint y: 322, distance: 383.2
click at [542, 322] on p "1st [DEMOGRAPHIC_DATA]" at bounding box center [736, 314] width 606 height 64
click at [965, 325] on p "1st [DEMOGRAPHIC_DATA]" at bounding box center [736, 314] width 606 height 64
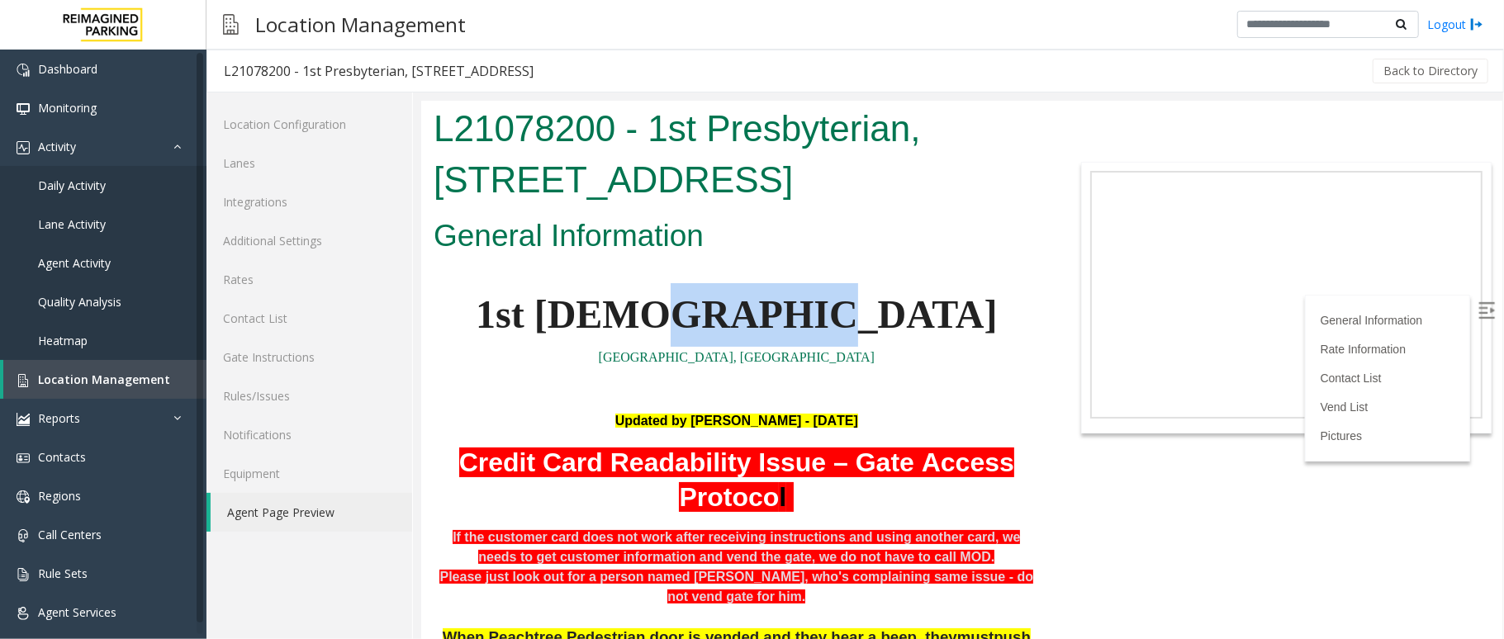
drag, startPoint x: 742, startPoint y: 306, endPoint x: 927, endPoint y: 326, distance: 186.0
click at [927, 326] on p "1st [DEMOGRAPHIC_DATA]" at bounding box center [736, 314] width 606 height 64
click at [763, 329] on span "1st [DEMOGRAPHIC_DATA]" at bounding box center [736, 313] width 522 height 44
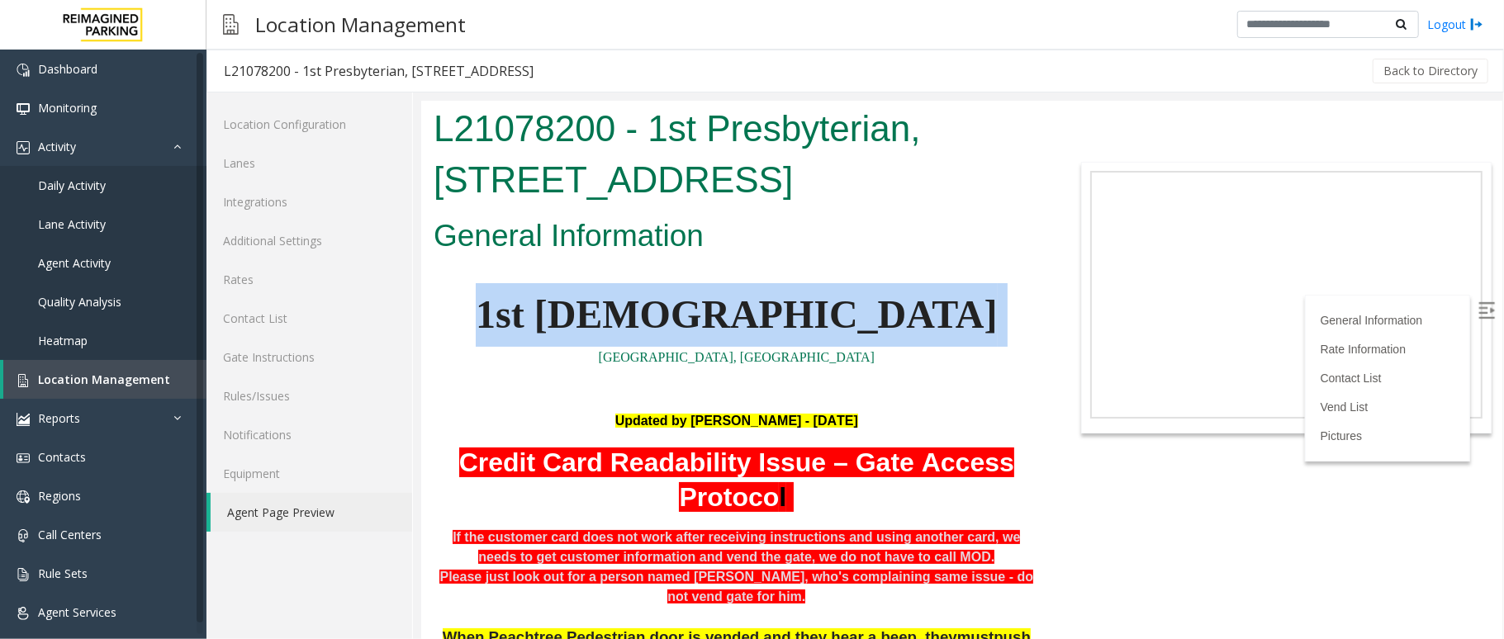
drag, startPoint x: 513, startPoint y: 351, endPoint x: 525, endPoint y: 343, distance: 14.9
click at [937, 339] on p "1st [DEMOGRAPHIC_DATA]" at bounding box center [736, 314] width 606 height 64
drag, startPoint x: 937, startPoint y: 339, endPoint x: 568, endPoint y: 332, distance: 369.2
click at [568, 332] on p "1st [DEMOGRAPHIC_DATA]" at bounding box center [736, 314] width 606 height 64
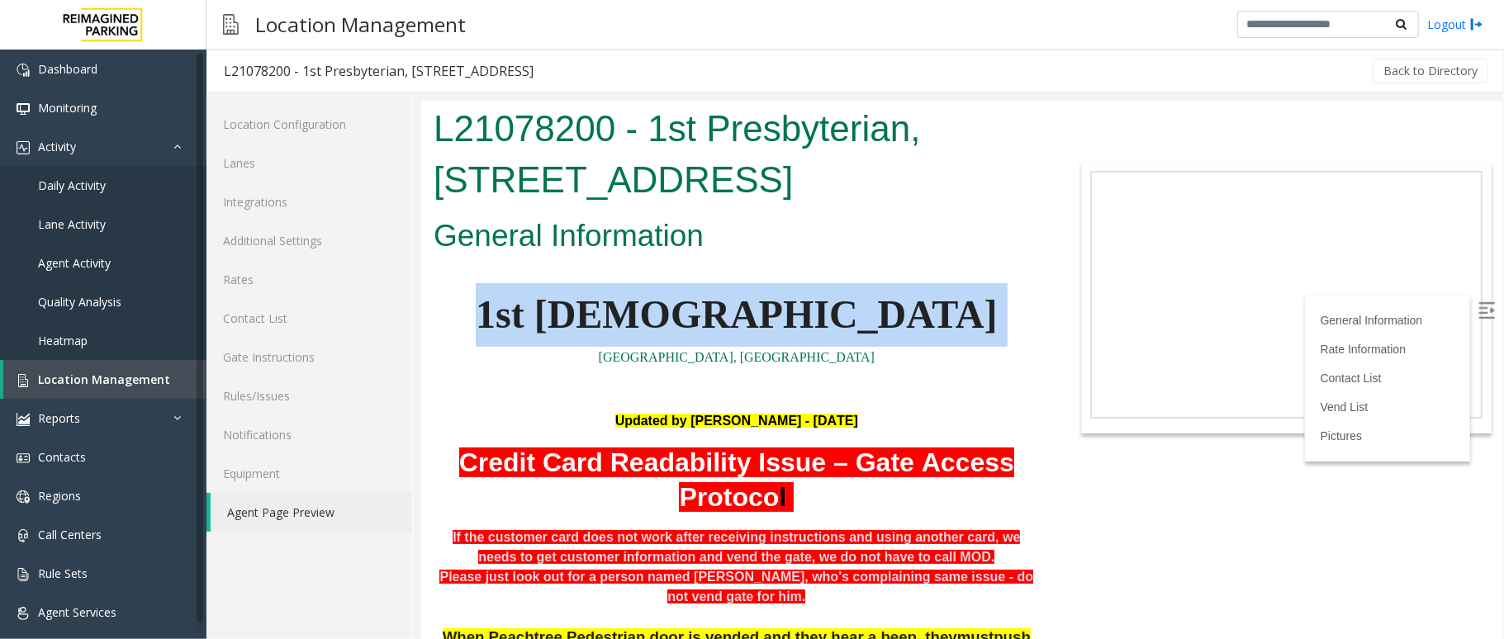
click at [925, 305] on p "1st [DEMOGRAPHIC_DATA]" at bounding box center [736, 314] width 606 height 64
click at [904, 336] on p "1st [DEMOGRAPHIC_DATA]" at bounding box center [736, 314] width 606 height 64
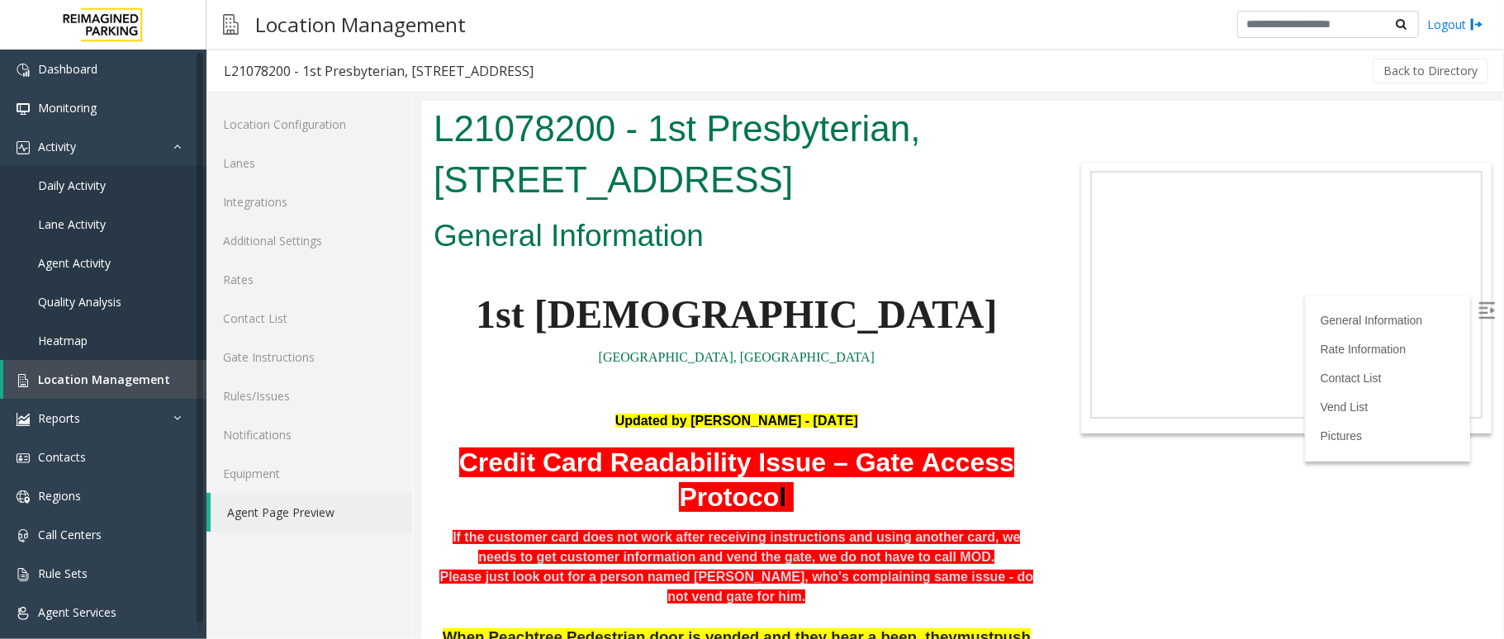
drag, startPoint x: 708, startPoint y: 319, endPoint x: 704, endPoint y: 326, distance: 8.5
click at [704, 326] on span "1st [DEMOGRAPHIC_DATA]" at bounding box center [736, 313] width 522 height 44
click at [704, 311] on span "1st [DEMOGRAPHIC_DATA]" at bounding box center [736, 313] width 522 height 44
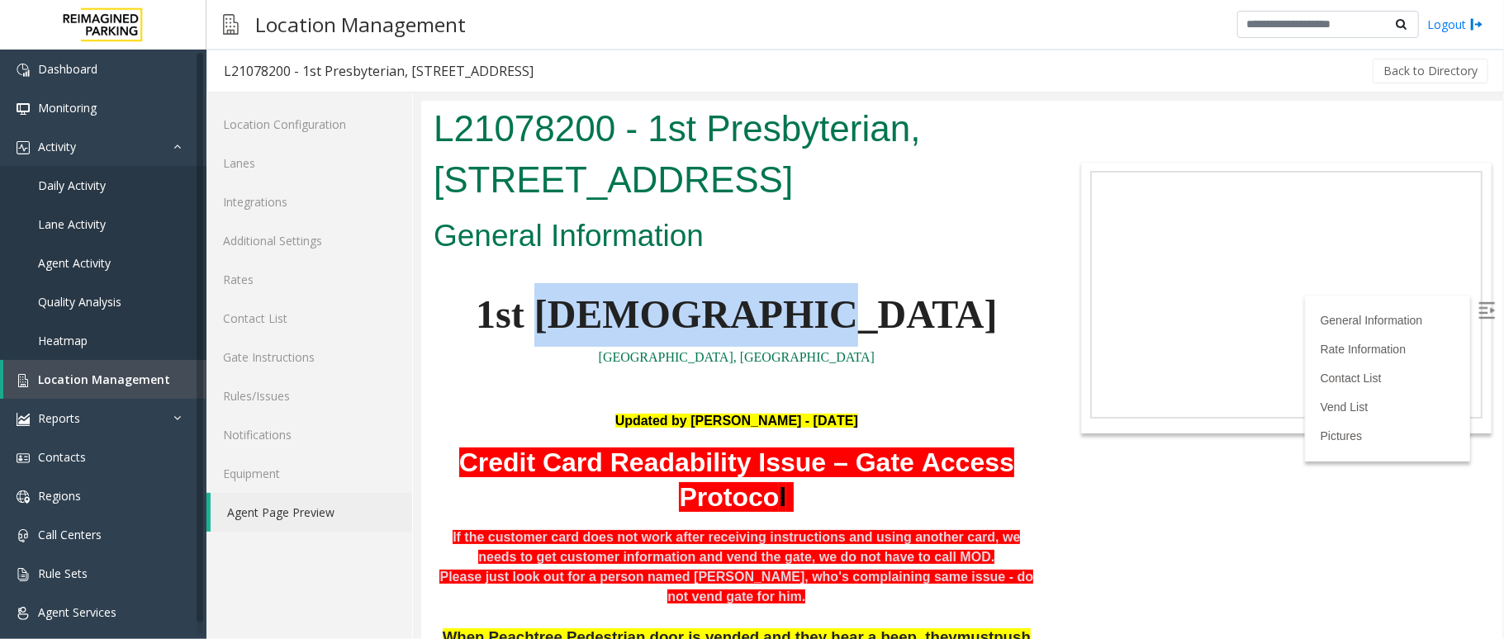
click at [704, 311] on span "1st [DEMOGRAPHIC_DATA]" at bounding box center [736, 313] width 522 height 44
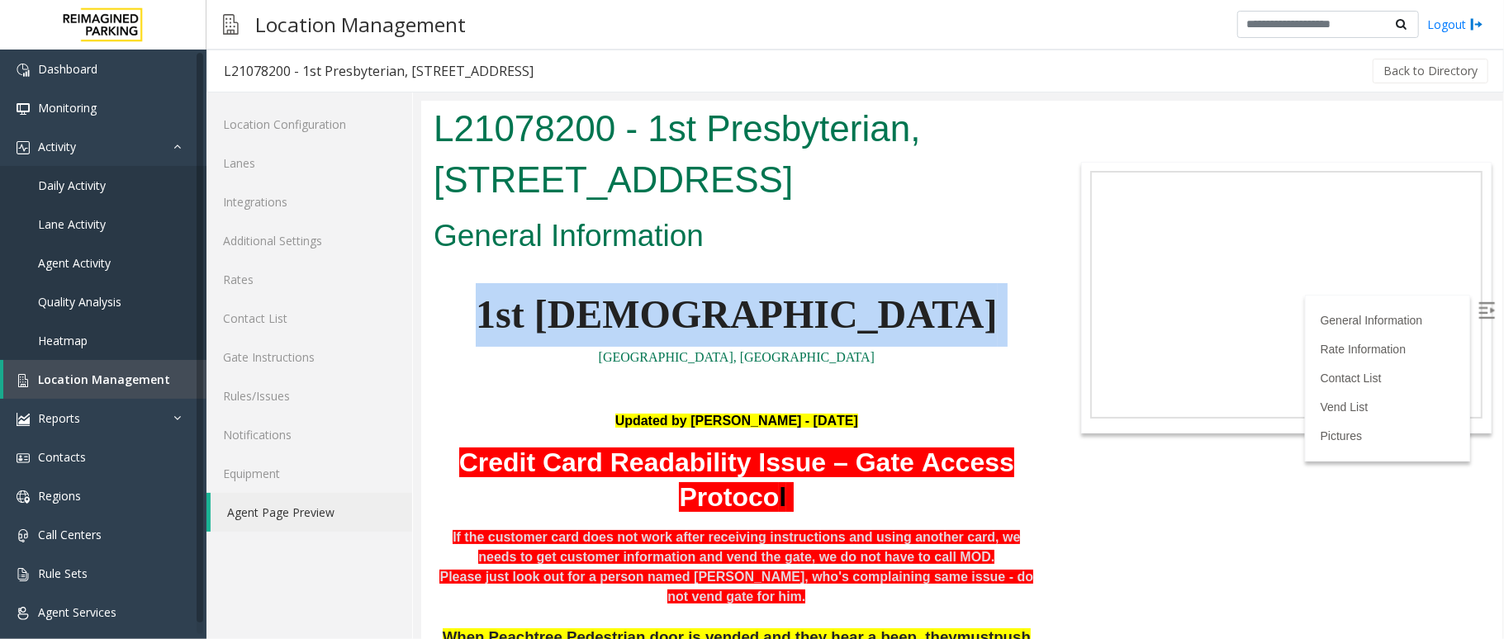
click at [704, 311] on span "1st [DEMOGRAPHIC_DATA]" at bounding box center [736, 313] width 522 height 44
click at [902, 289] on p "1st [DEMOGRAPHIC_DATA]" at bounding box center [736, 314] width 606 height 64
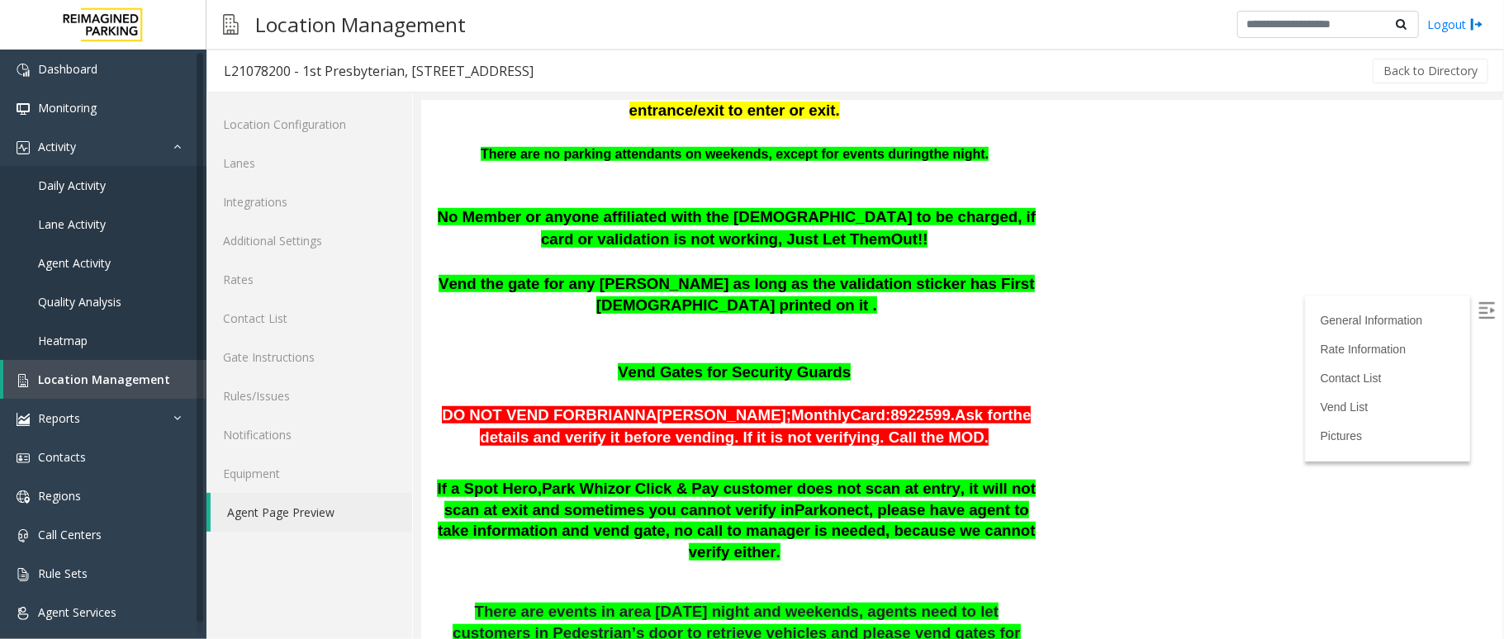
scroll to position [110, 0]
